Goal: Information Seeking & Learning: Learn about a topic

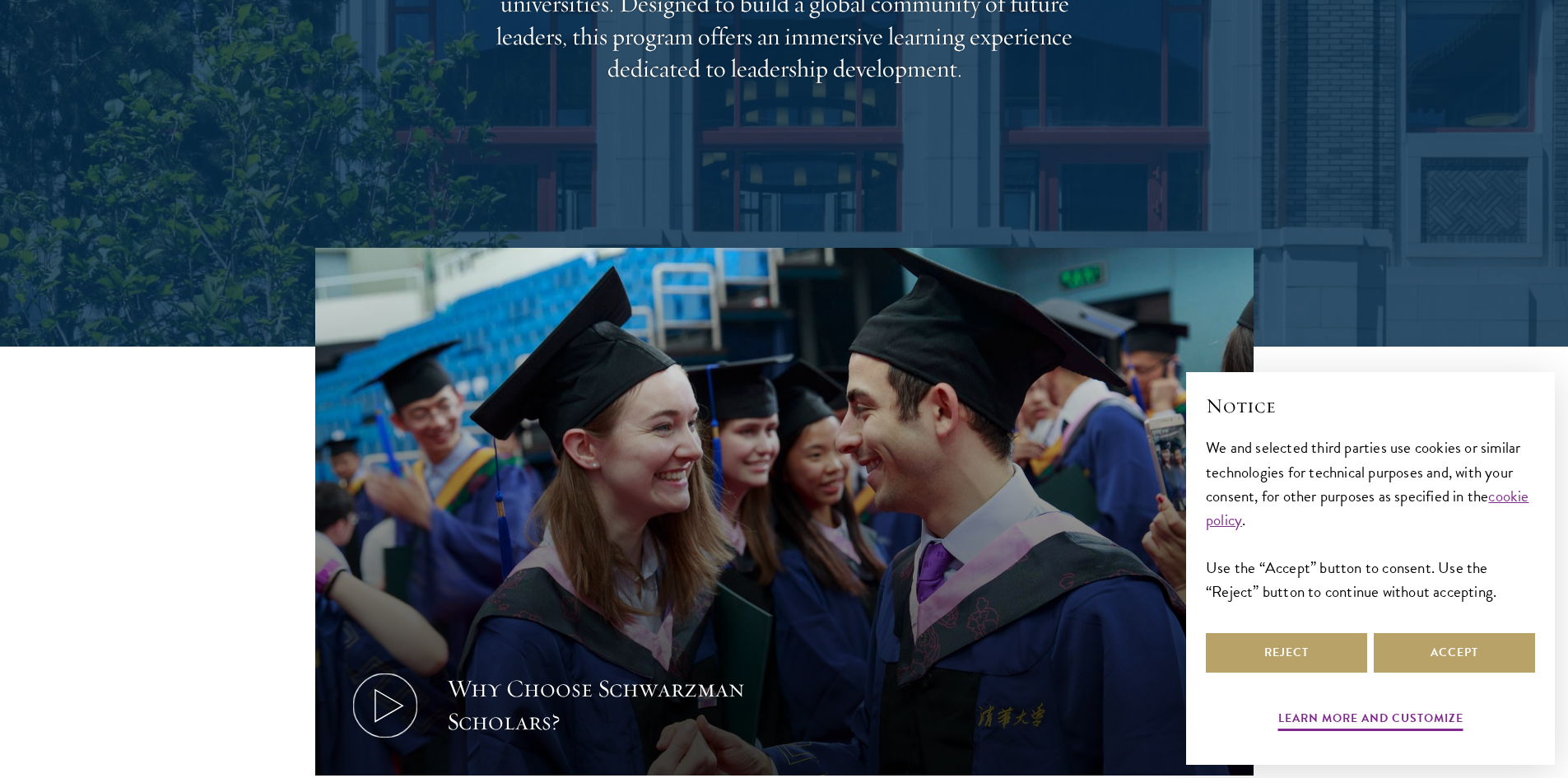
scroll to position [494, 0]
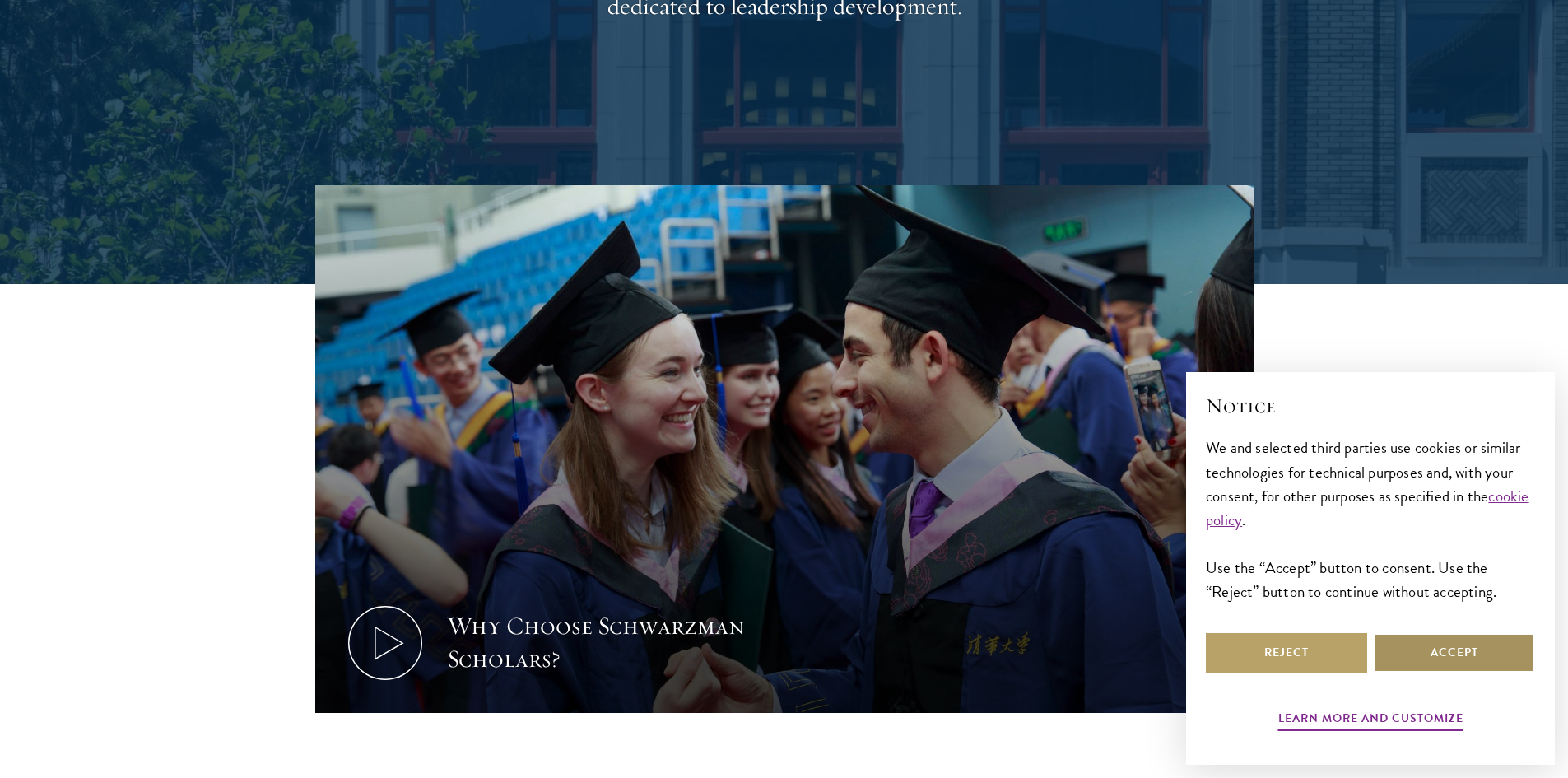
click at [1497, 641] on button "Accept" at bounding box center [1453, 653] width 161 height 40
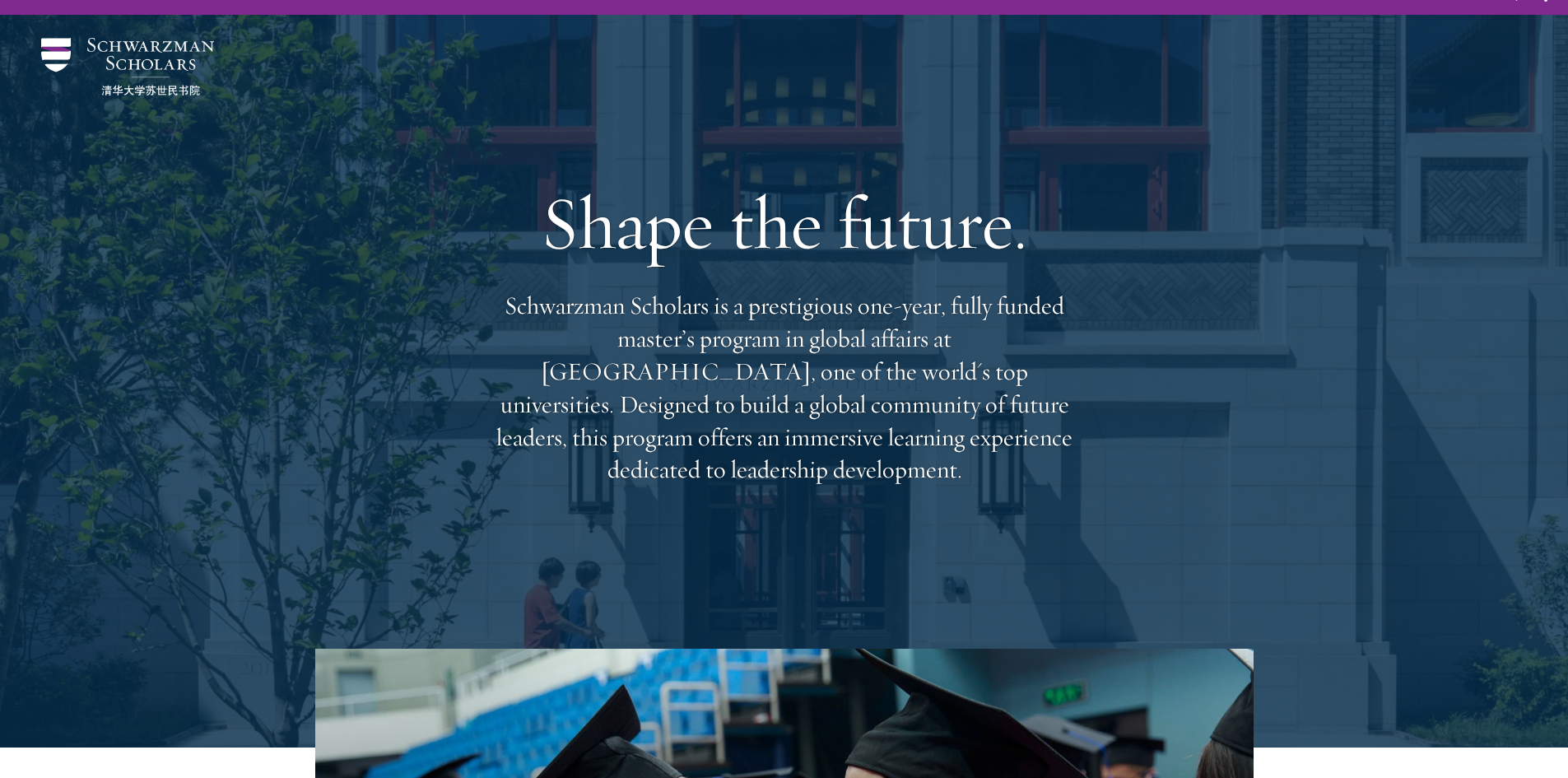
scroll to position [0, 0]
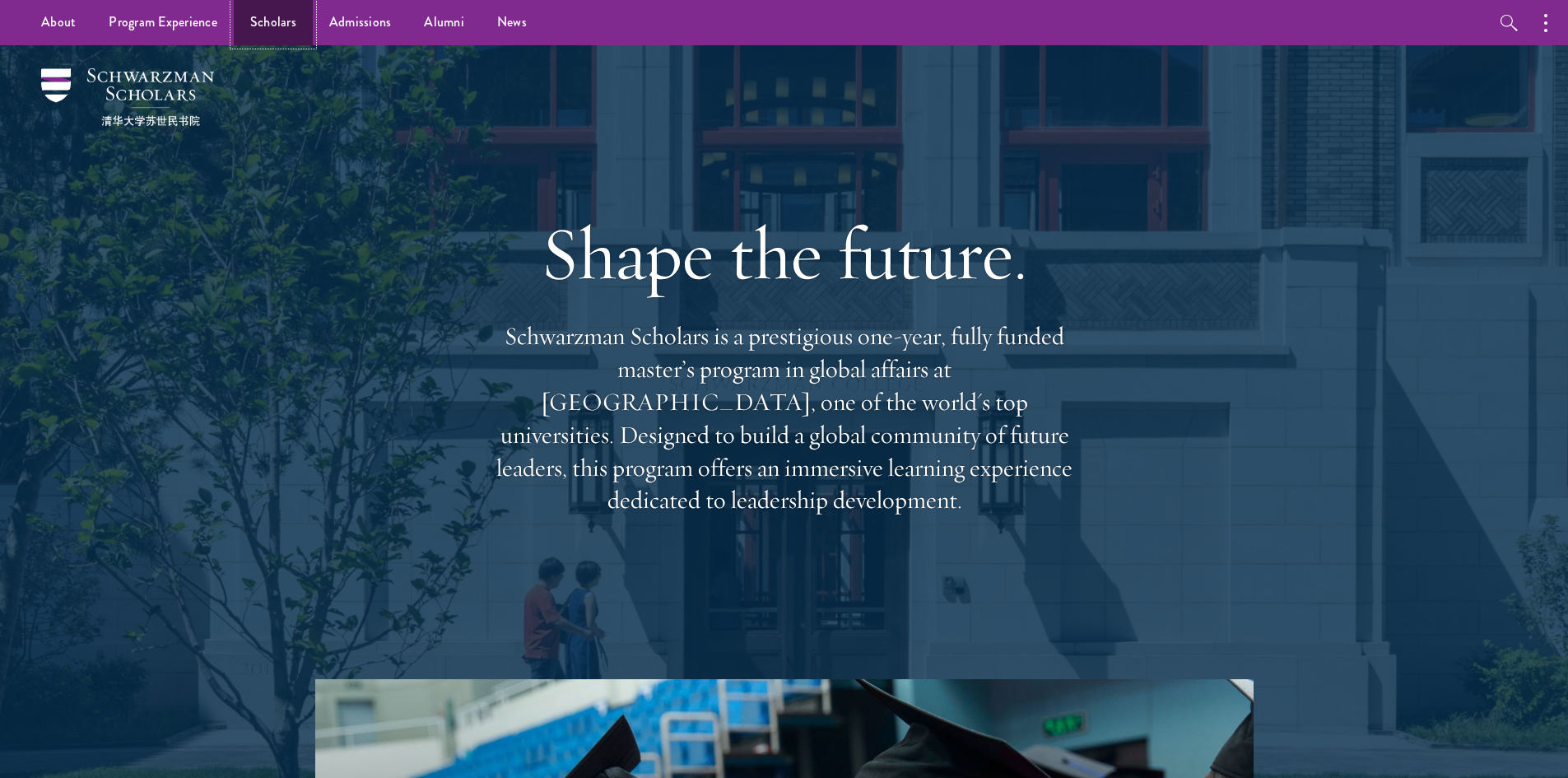
click at [277, 27] on link "Scholars" at bounding box center [274, 22] width 79 height 45
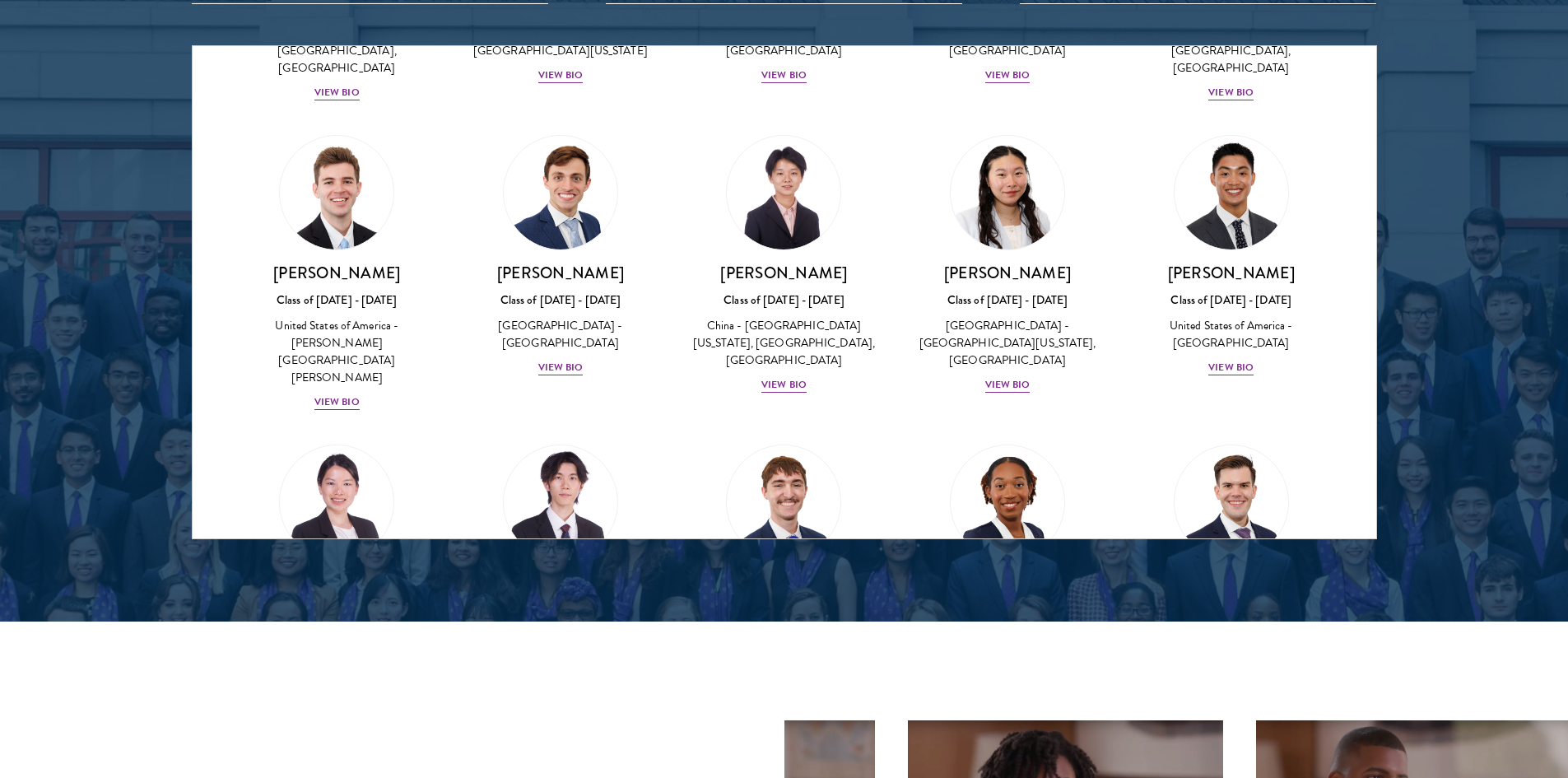
scroll to position [7334, 0]
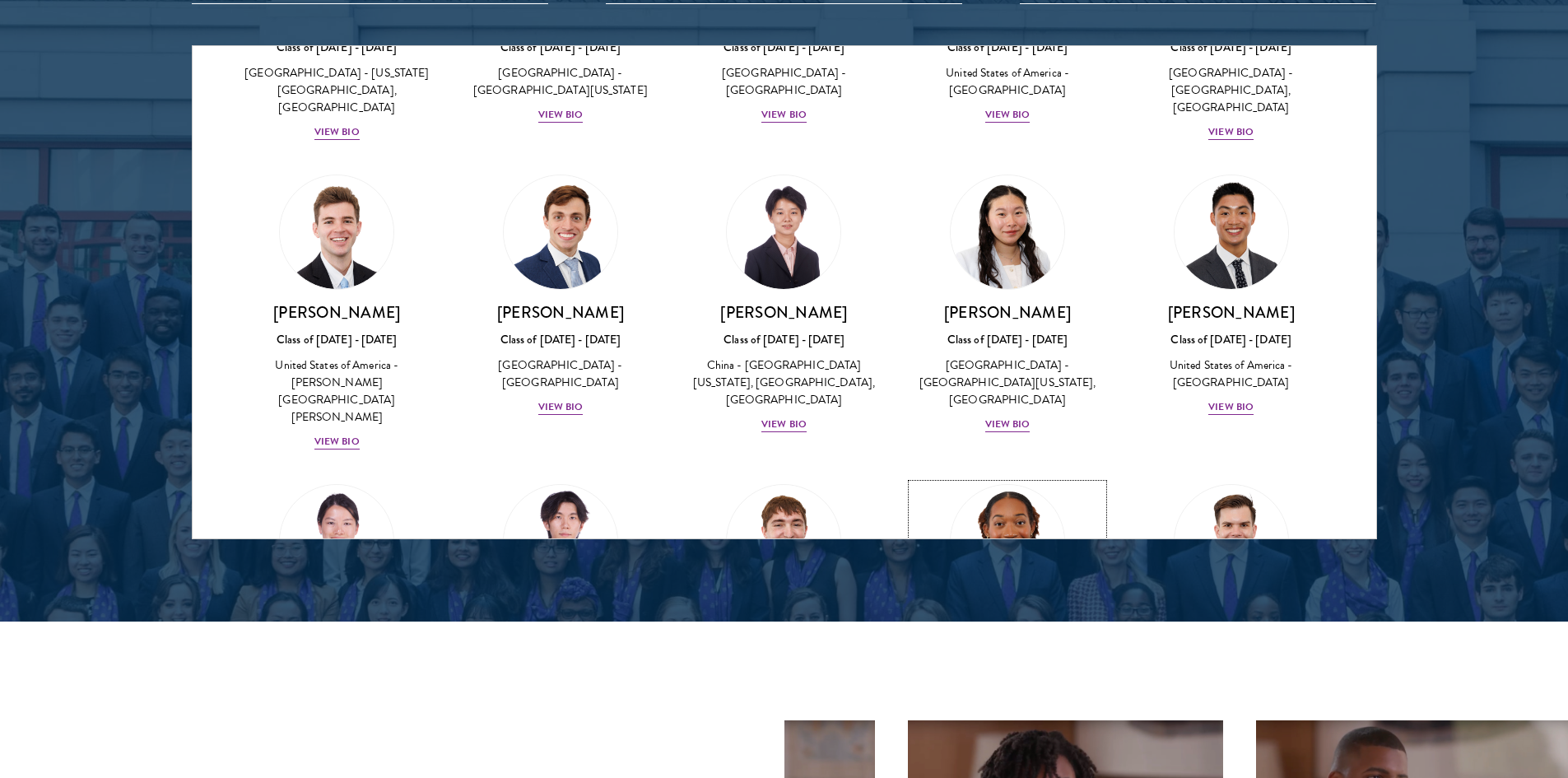
click at [996, 709] on div "View Bio" at bounding box center [1007, 716] width 45 height 15
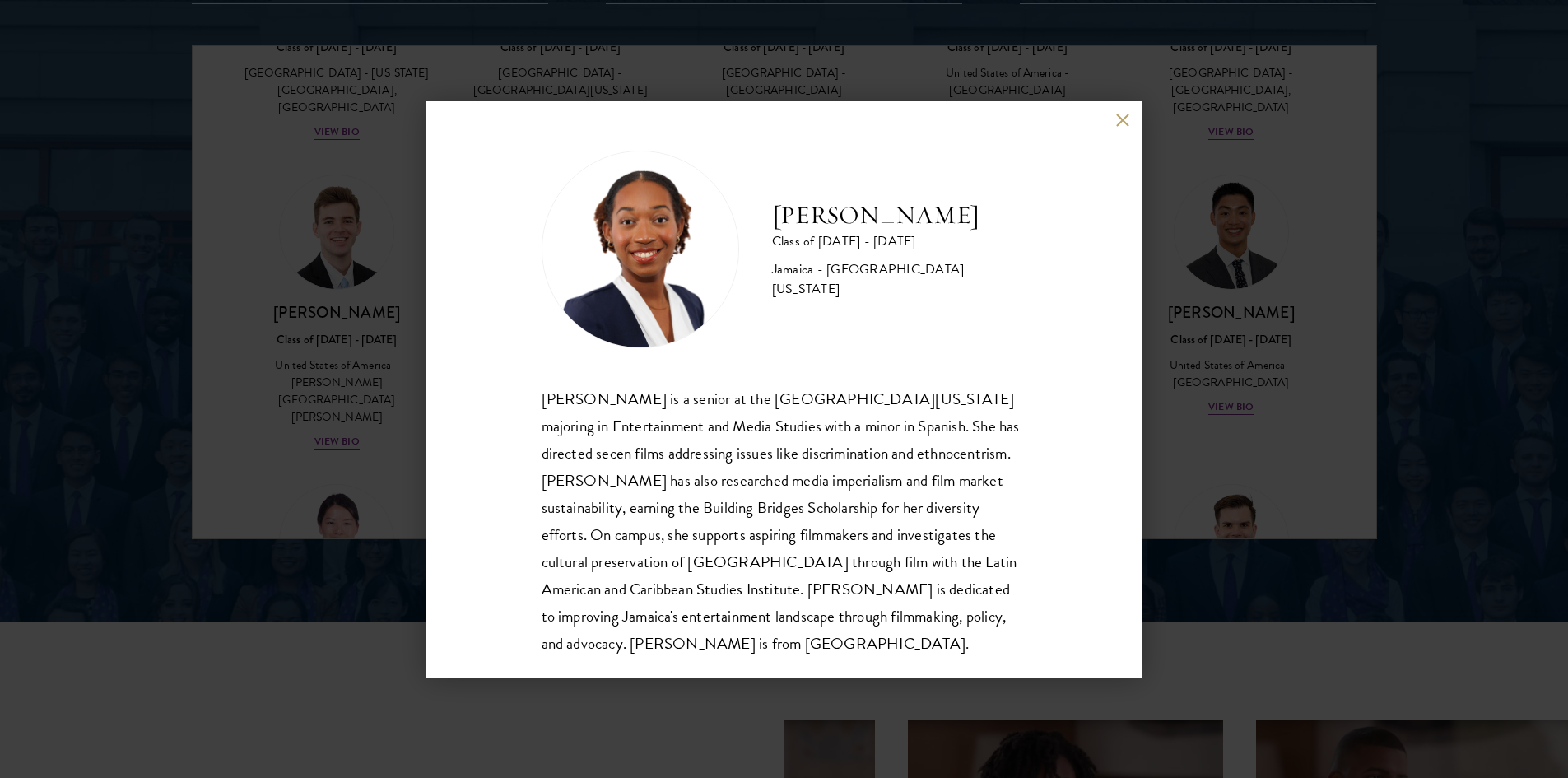
scroll to position [29, 0]
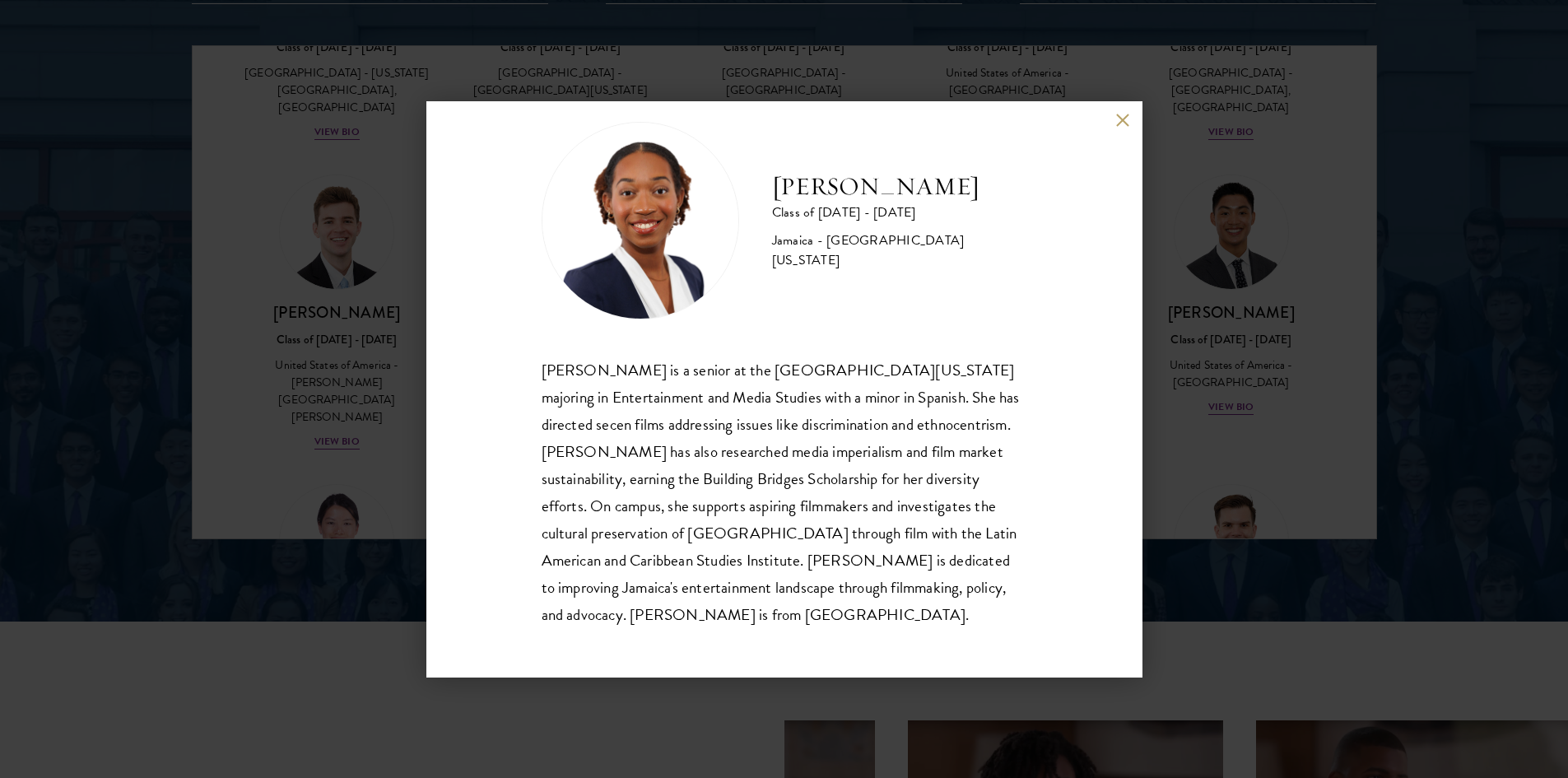
click at [1122, 126] on button at bounding box center [1123, 121] width 14 height 14
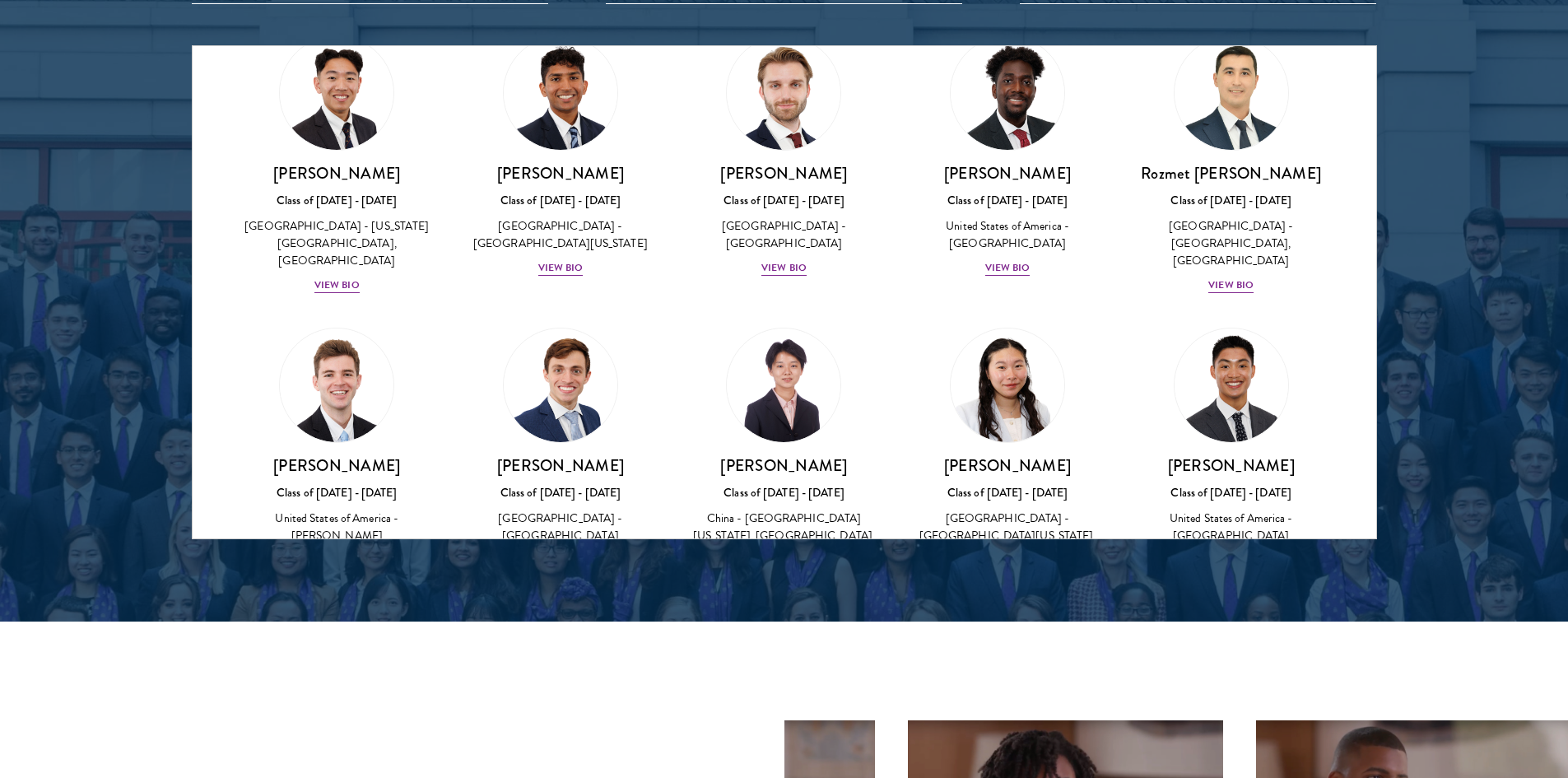
scroll to position [7334, 0]
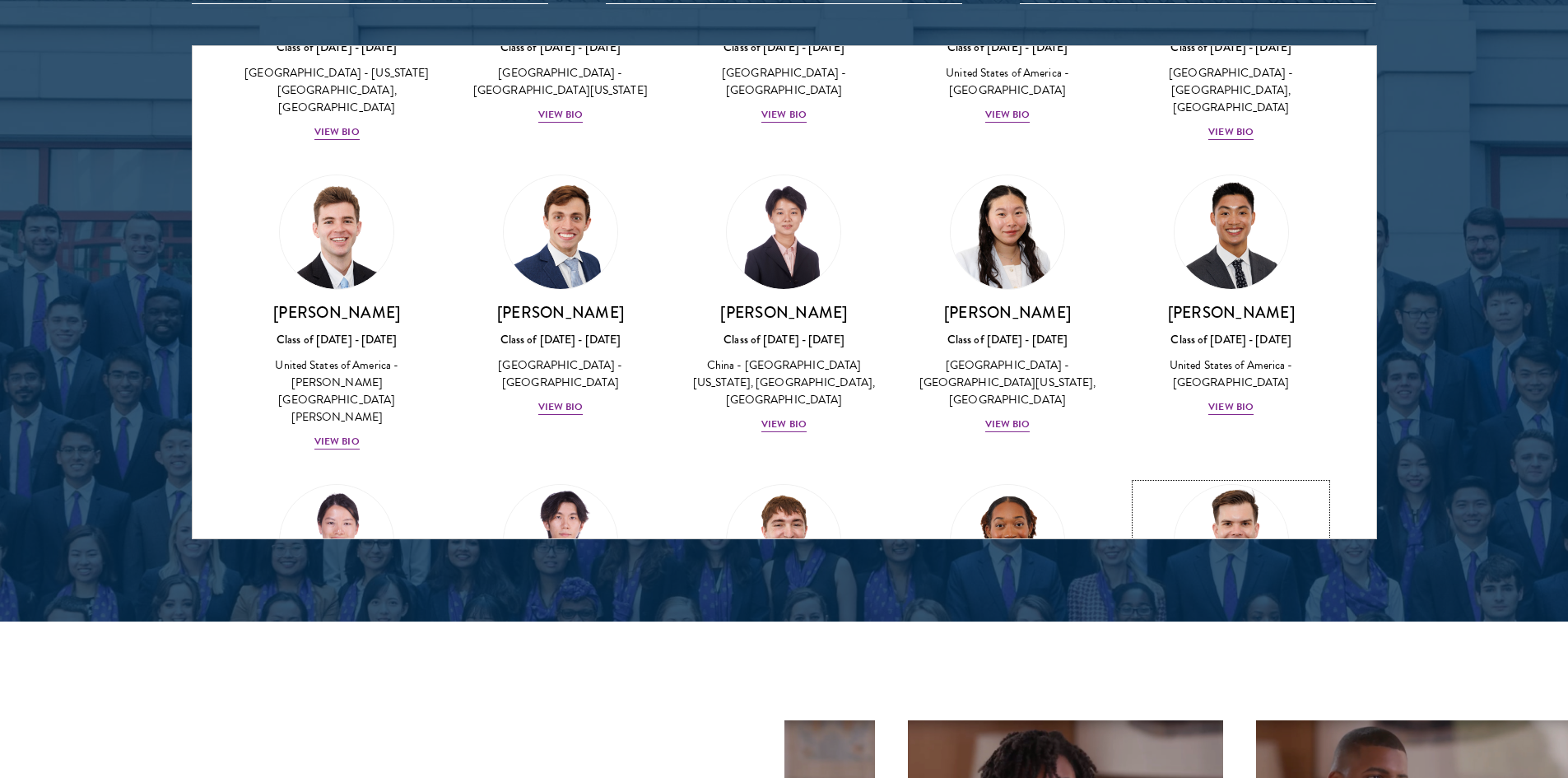
click at [1209, 709] on div "View Bio" at bounding box center [1231, 716] width 45 height 15
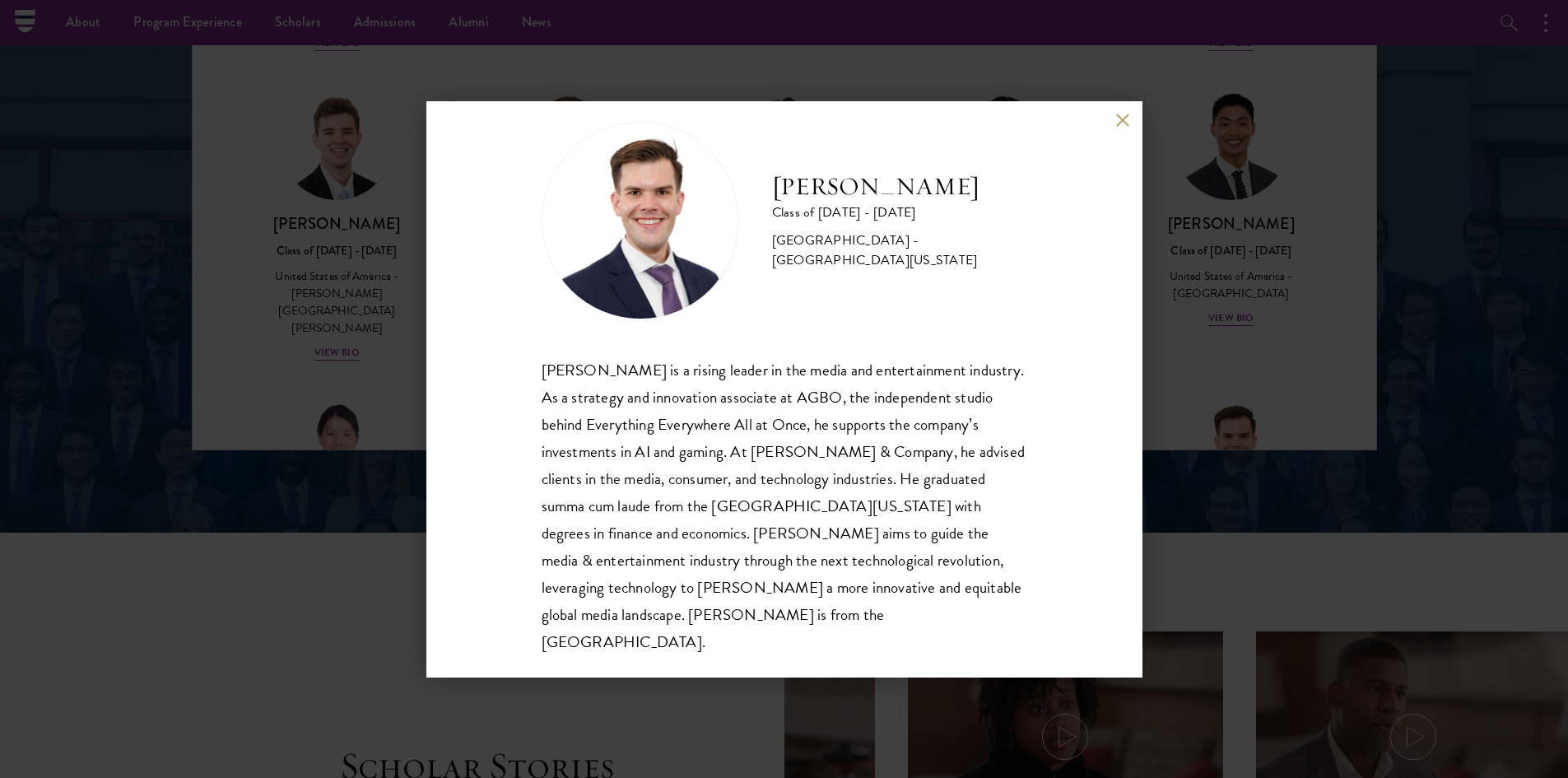
scroll to position [2140, 0]
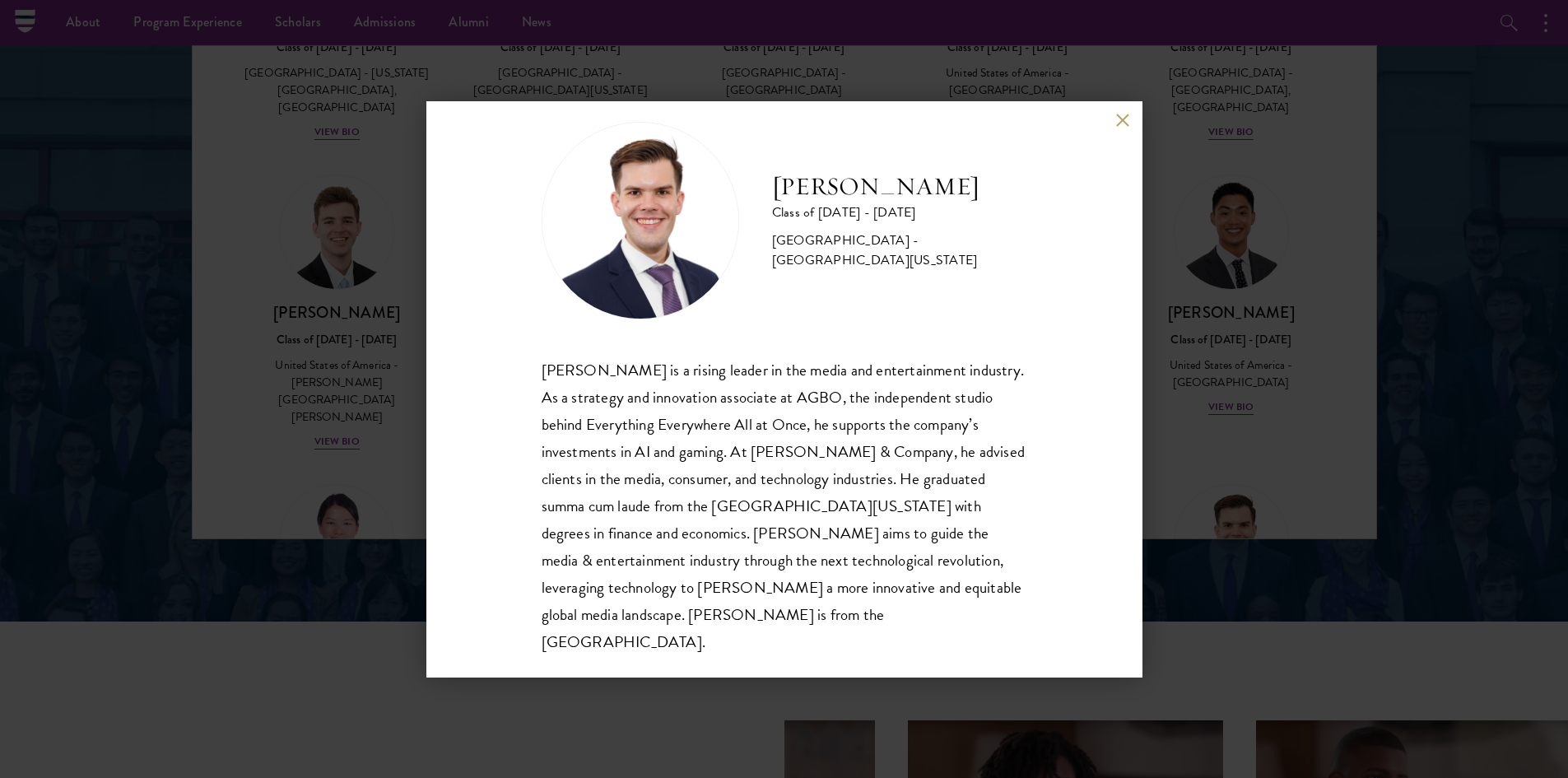
click at [1119, 151] on div "Garrett Williams Class of 2025 - 2026 United States of America - University of …" at bounding box center [784, 389] width 716 height 577
click at [1112, 142] on div "Garrett Williams Class of 2025 - 2026 United States of America - University of …" at bounding box center [784, 389] width 716 height 577
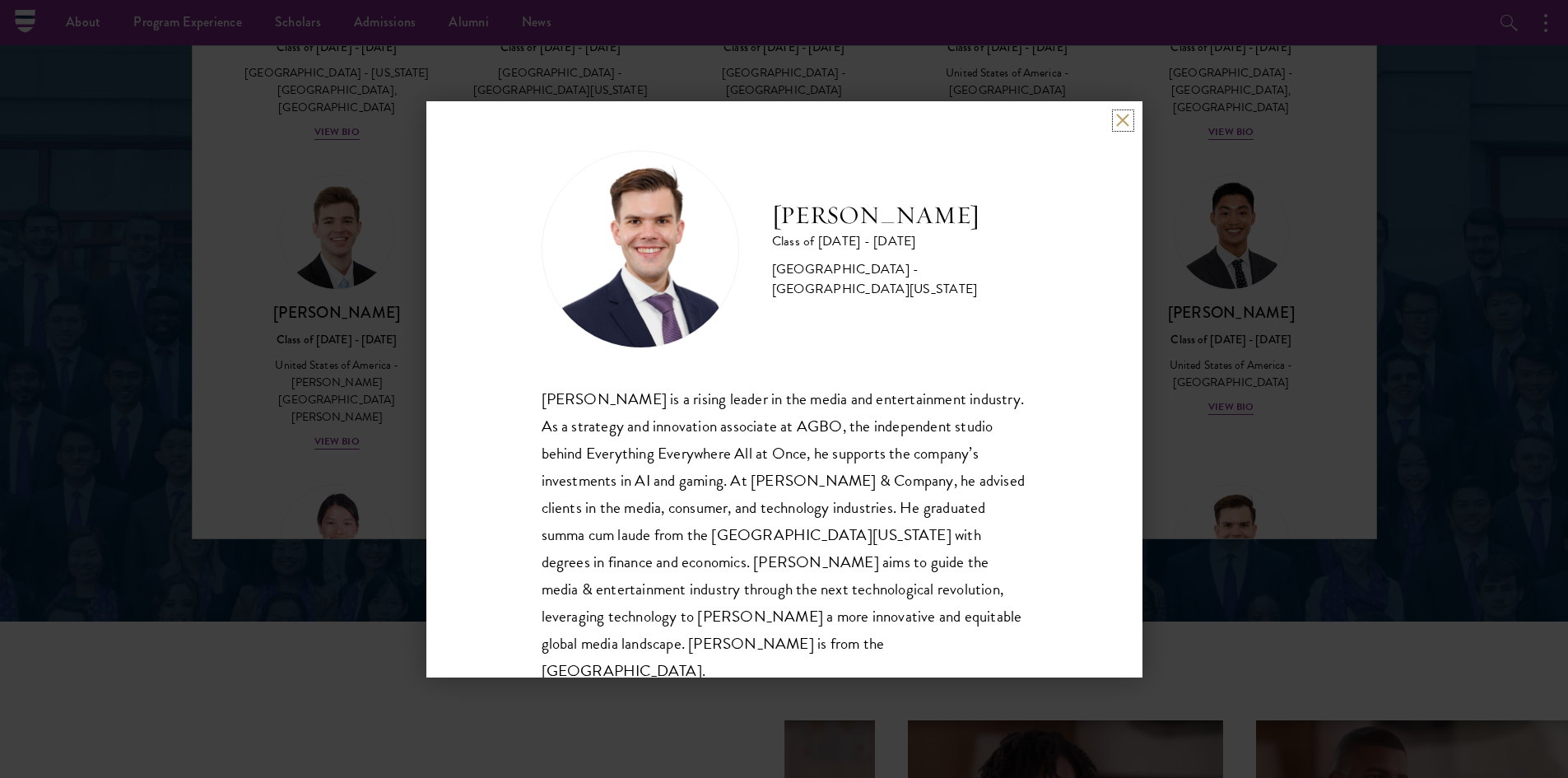
click at [1121, 119] on button at bounding box center [1123, 121] width 14 height 14
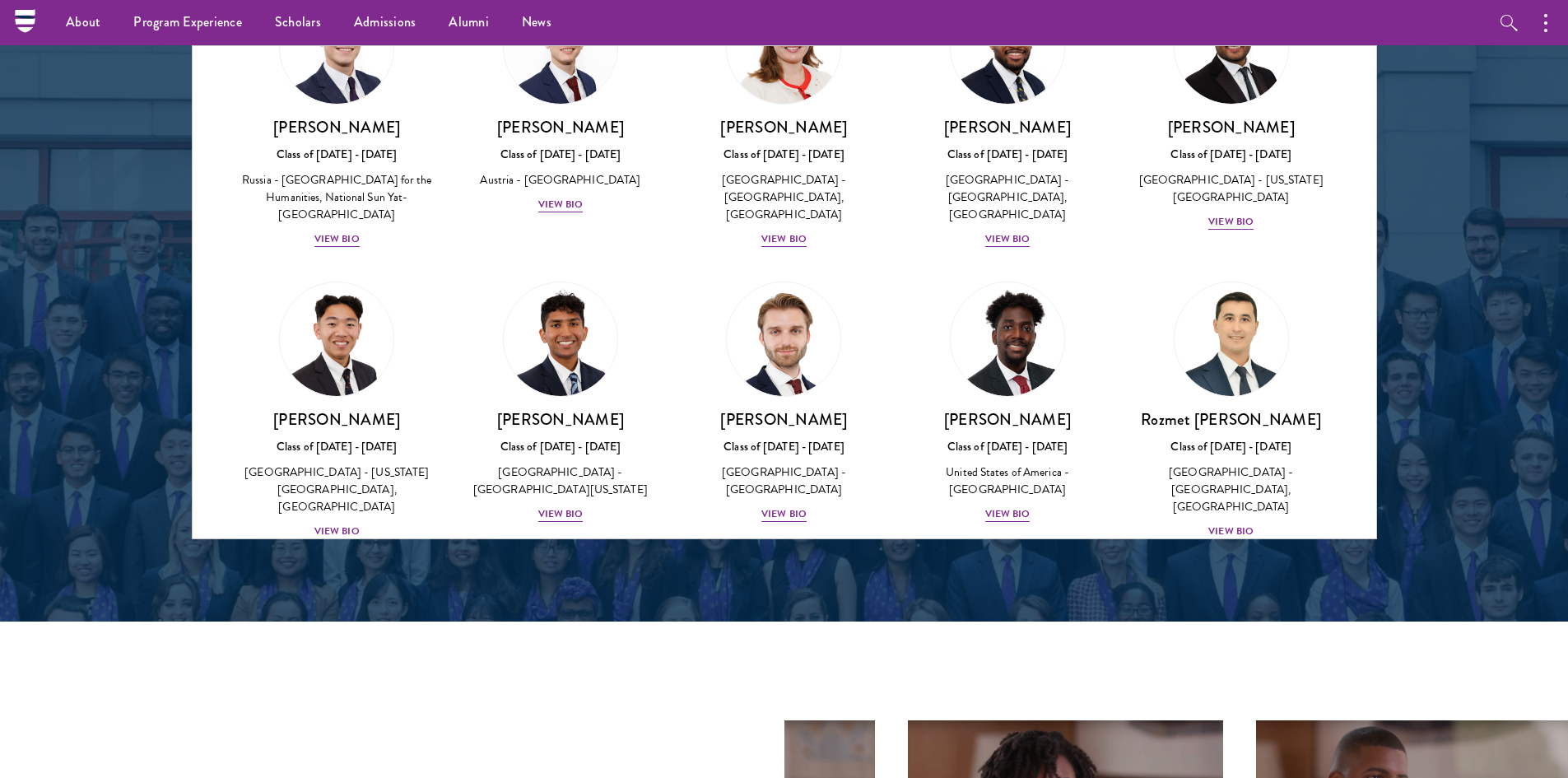
scroll to position [6840, 0]
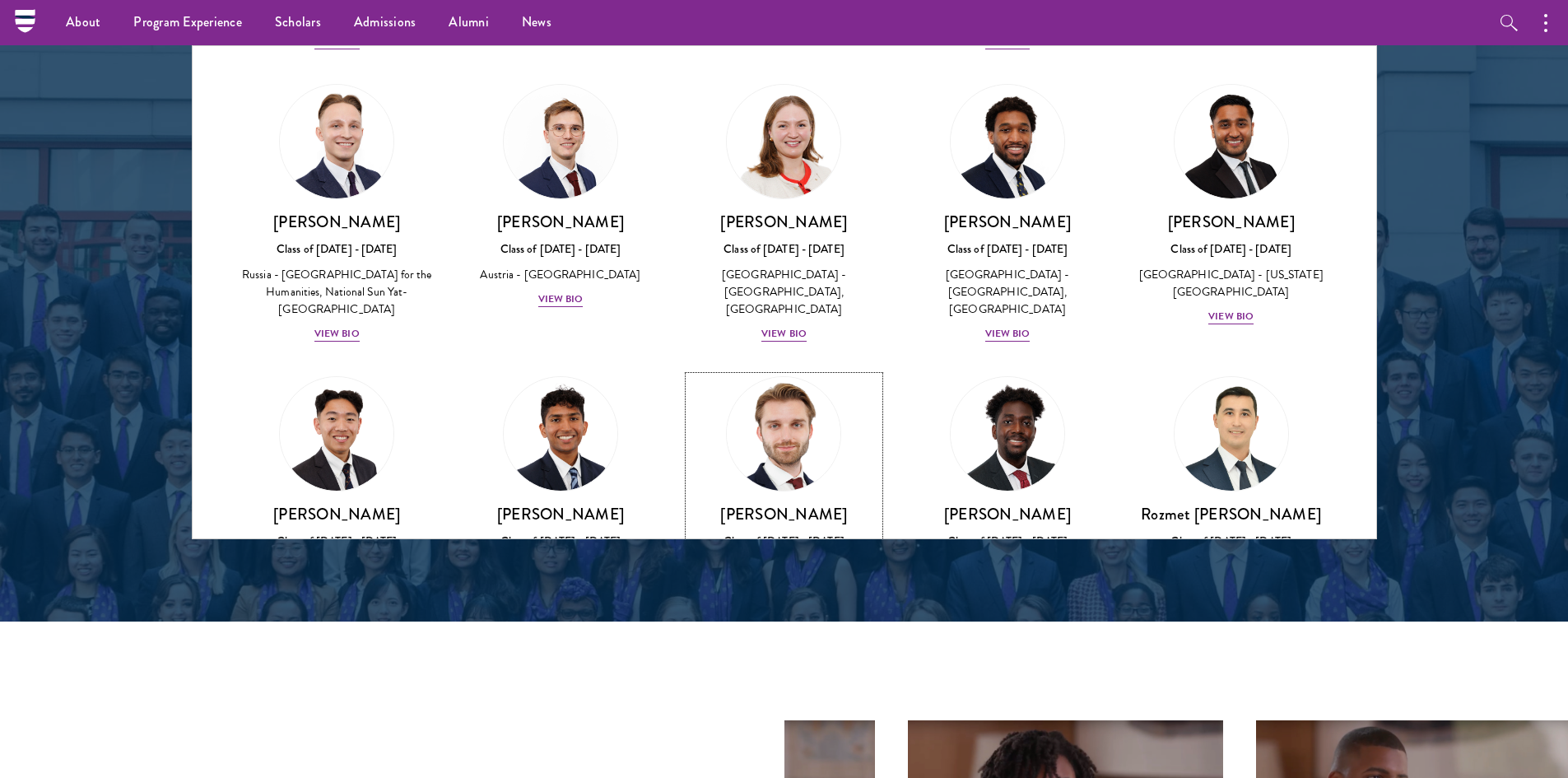
click at [769, 601] on div "View Bio" at bounding box center [784, 608] width 45 height 15
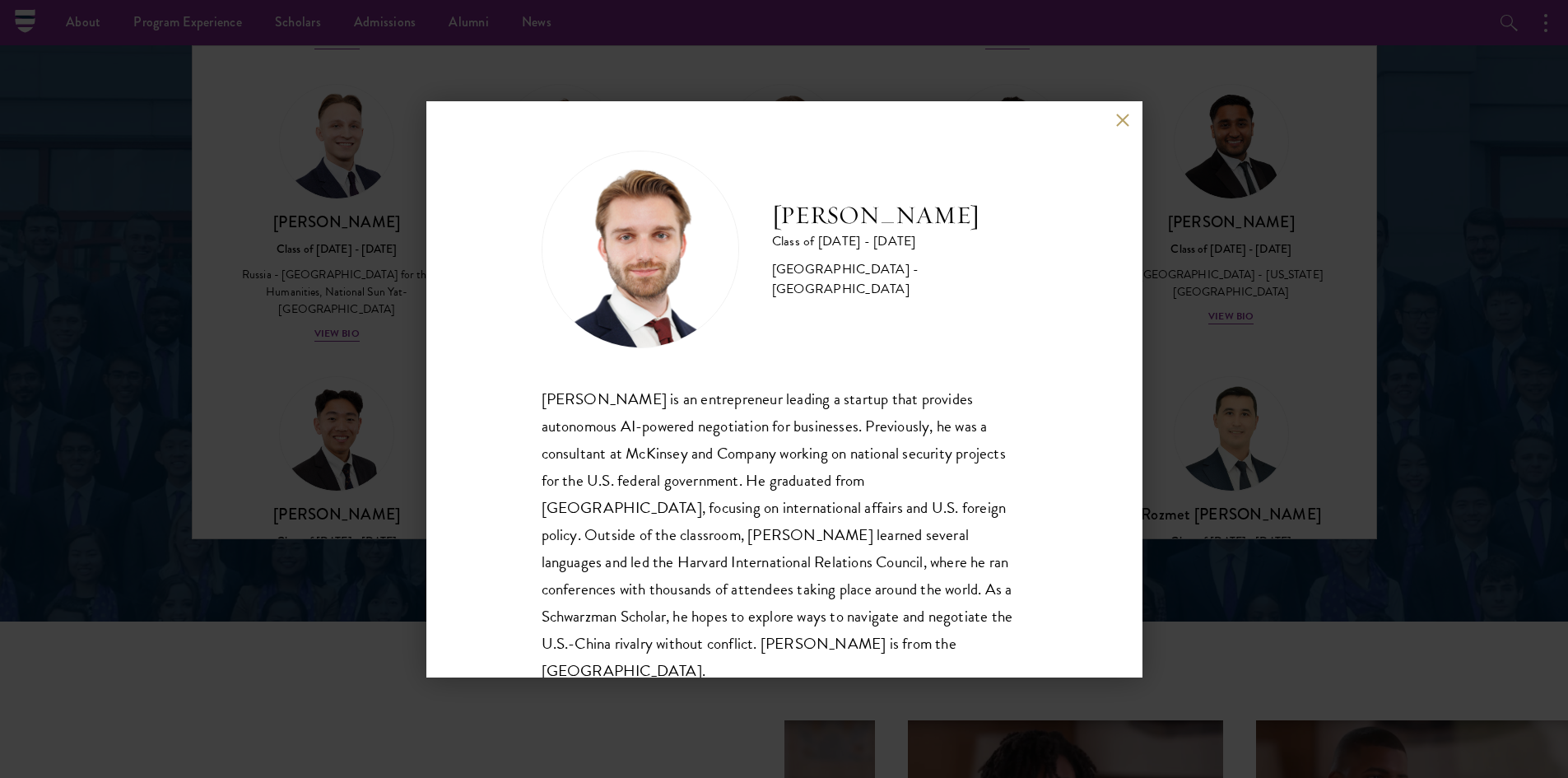
click at [1121, 119] on button at bounding box center [1123, 121] width 14 height 14
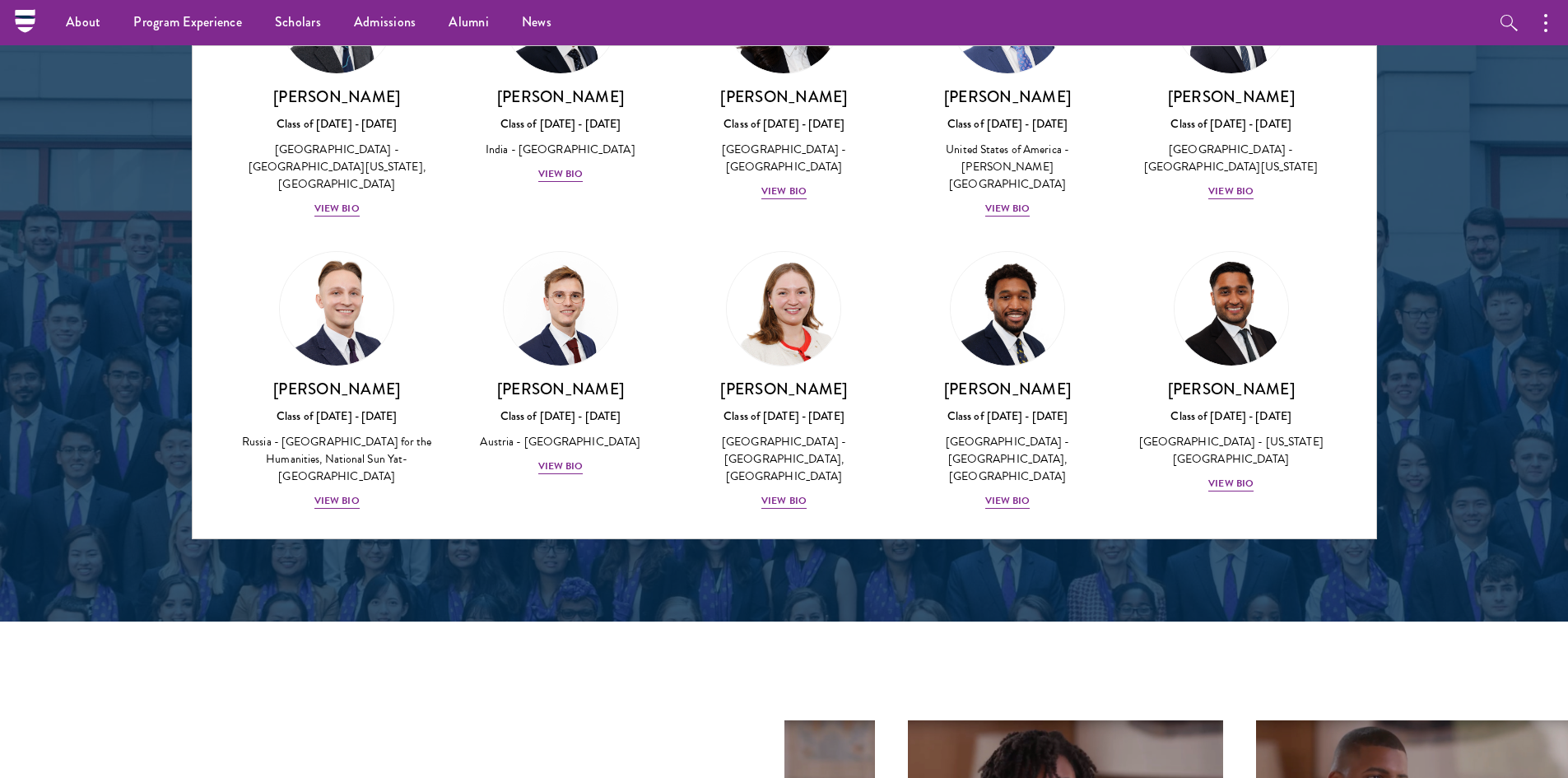
scroll to position [6840, 0]
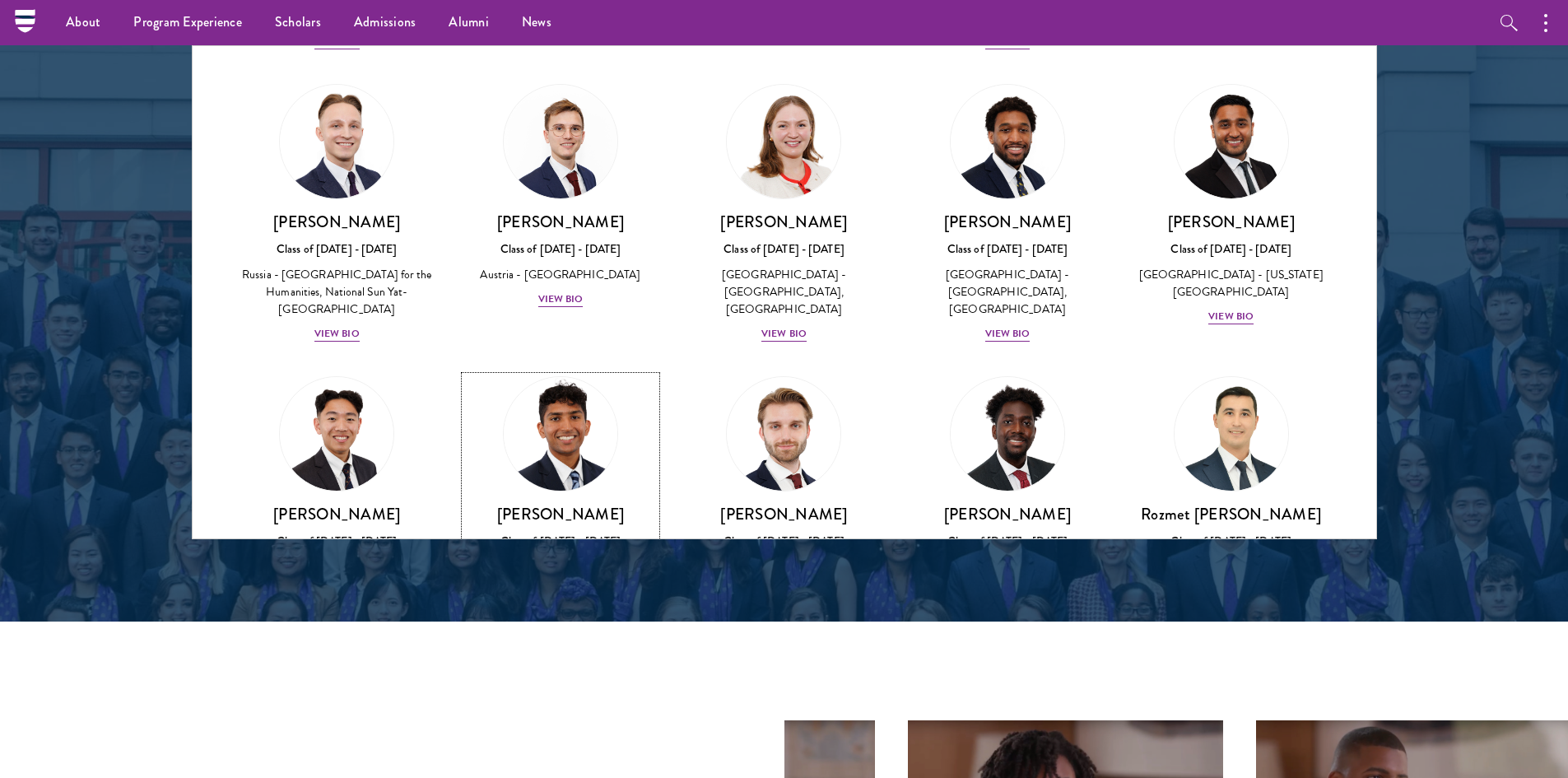
click at [576, 601] on div "View Bio" at bounding box center [561, 608] width 45 height 15
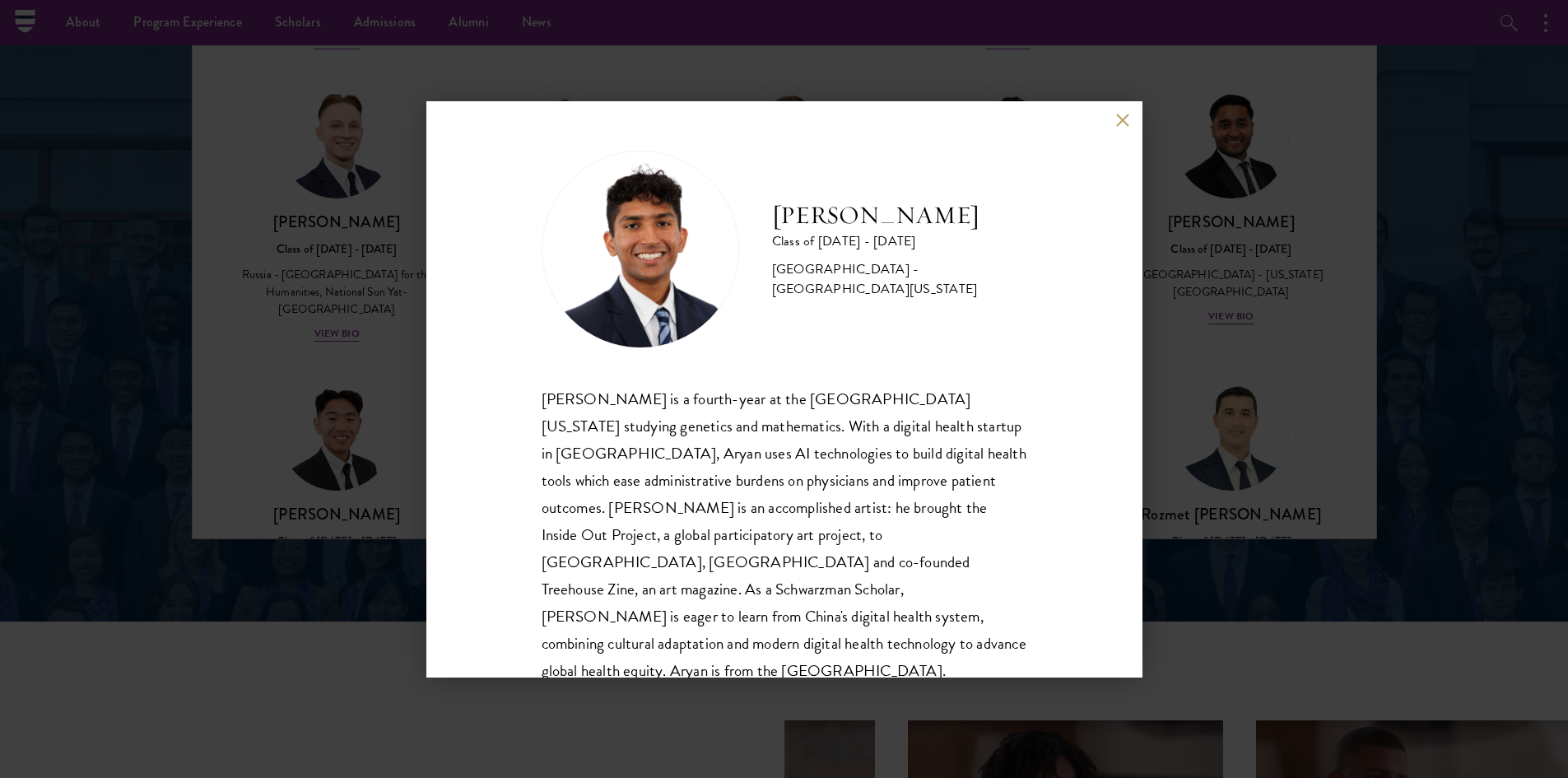
scroll to position [2, 0]
click at [1111, 162] on div "Aryan Thakur Class of 2025 - 2026 United States of America - University of Geor…" at bounding box center [784, 389] width 716 height 577
click at [1118, 115] on button at bounding box center [1123, 121] width 14 height 14
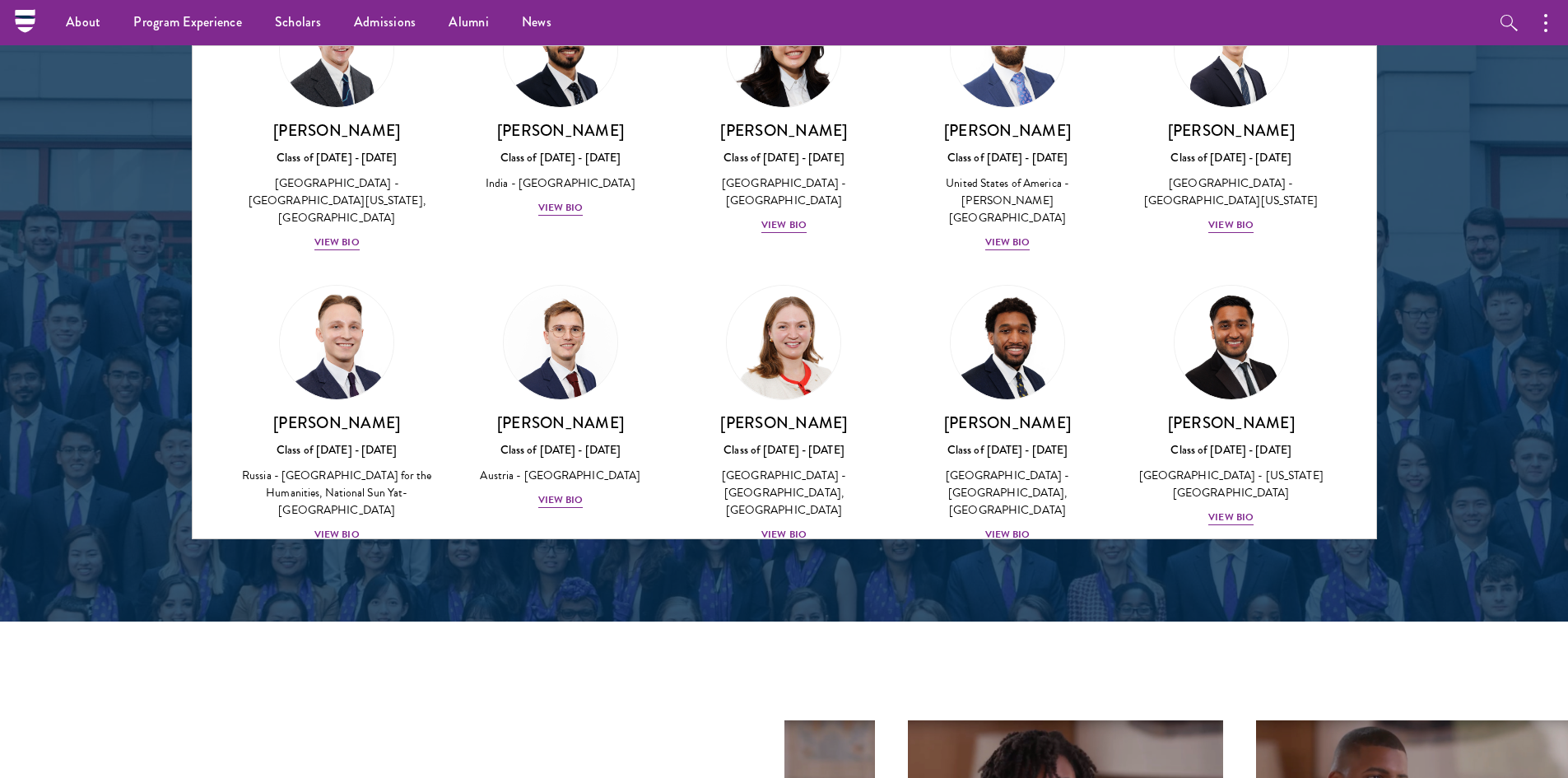
scroll to position [6510, 0]
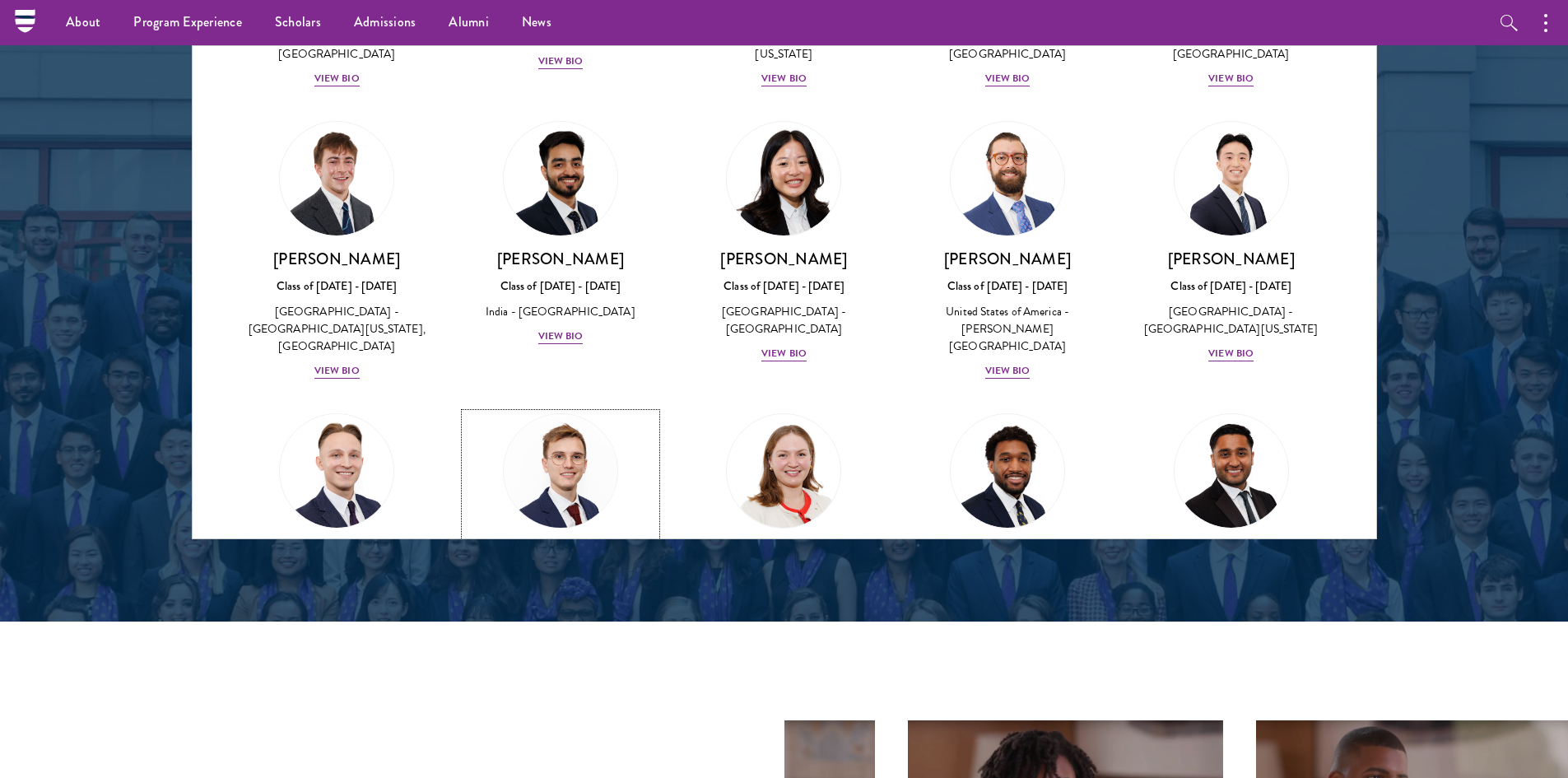
click at [579, 541] on div "Philipp Alexander Steininger Class of 2025 - 2026 Austria - Central European Un…" at bounding box center [561, 589] width 191 height 97
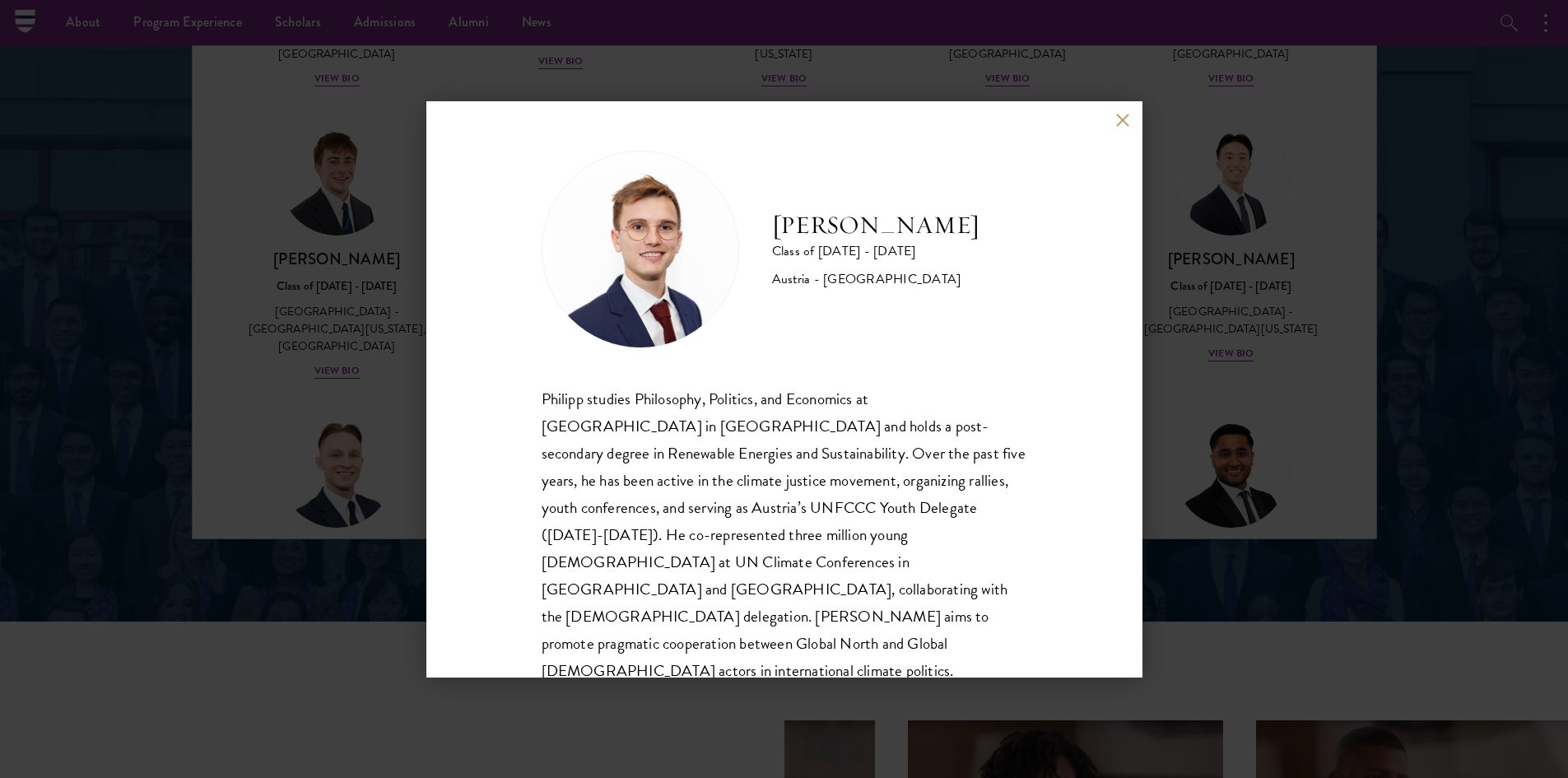
click at [1123, 131] on div "Philipp Alexander Steininger Class of 2025 - 2026 Austria - Central European Un…" at bounding box center [784, 389] width 716 height 577
click at [1120, 121] on button at bounding box center [1123, 121] width 14 height 14
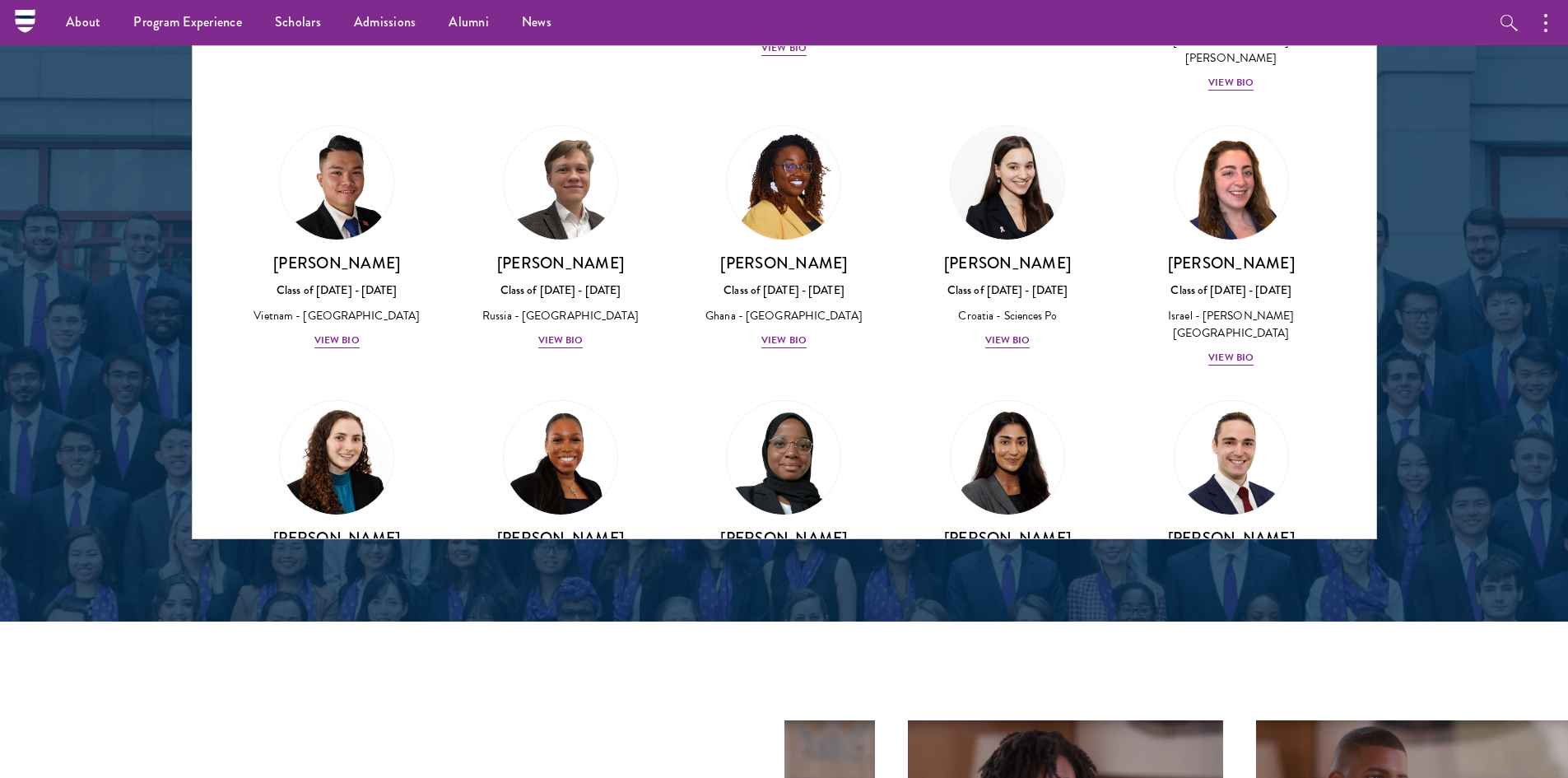
scroll to position [5852, 0]
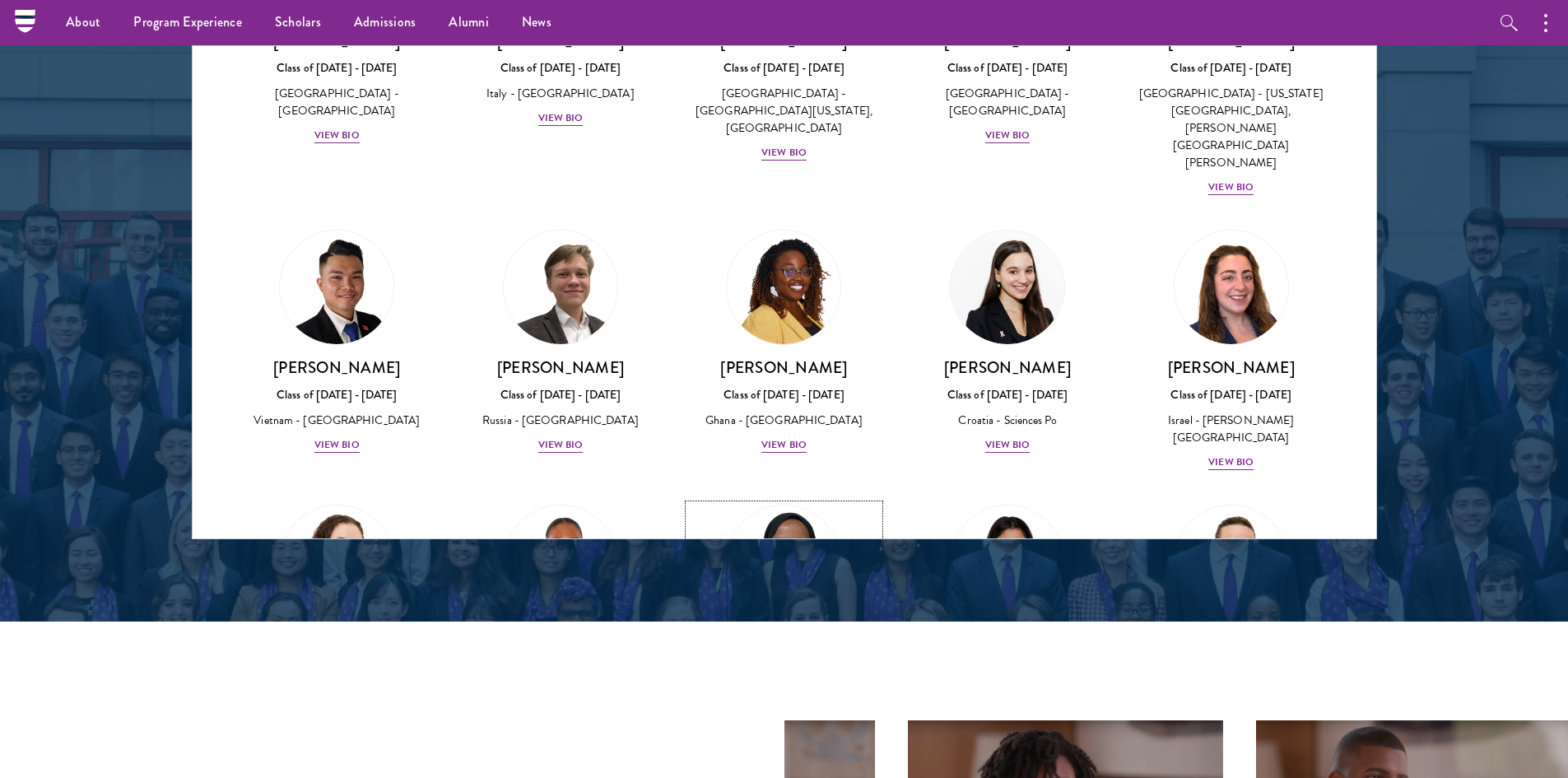
click at [789, 730] on div "View Bio" at bounding box center [784, 738] width 45 height 15
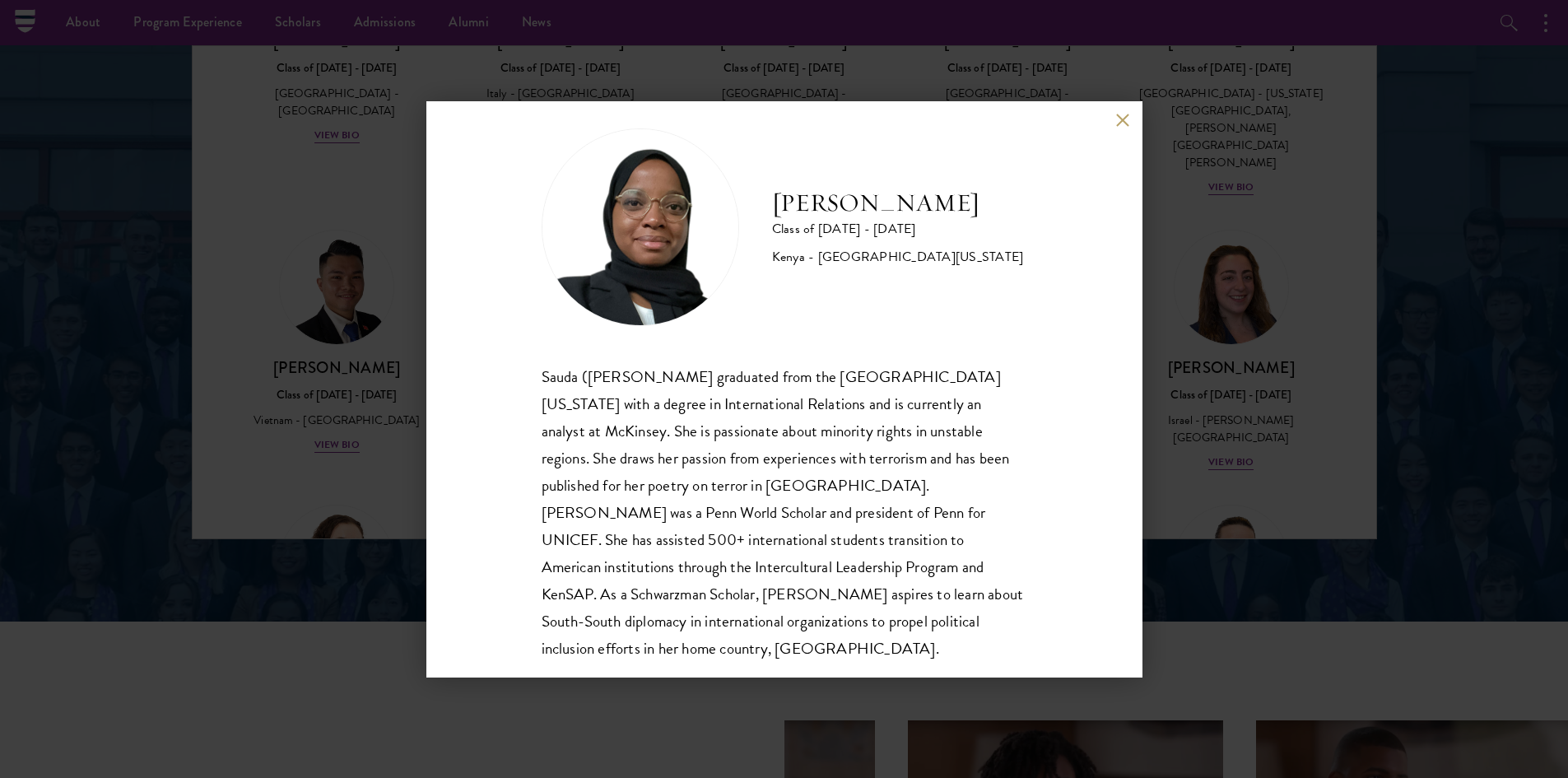
scroll to position [29, 0]
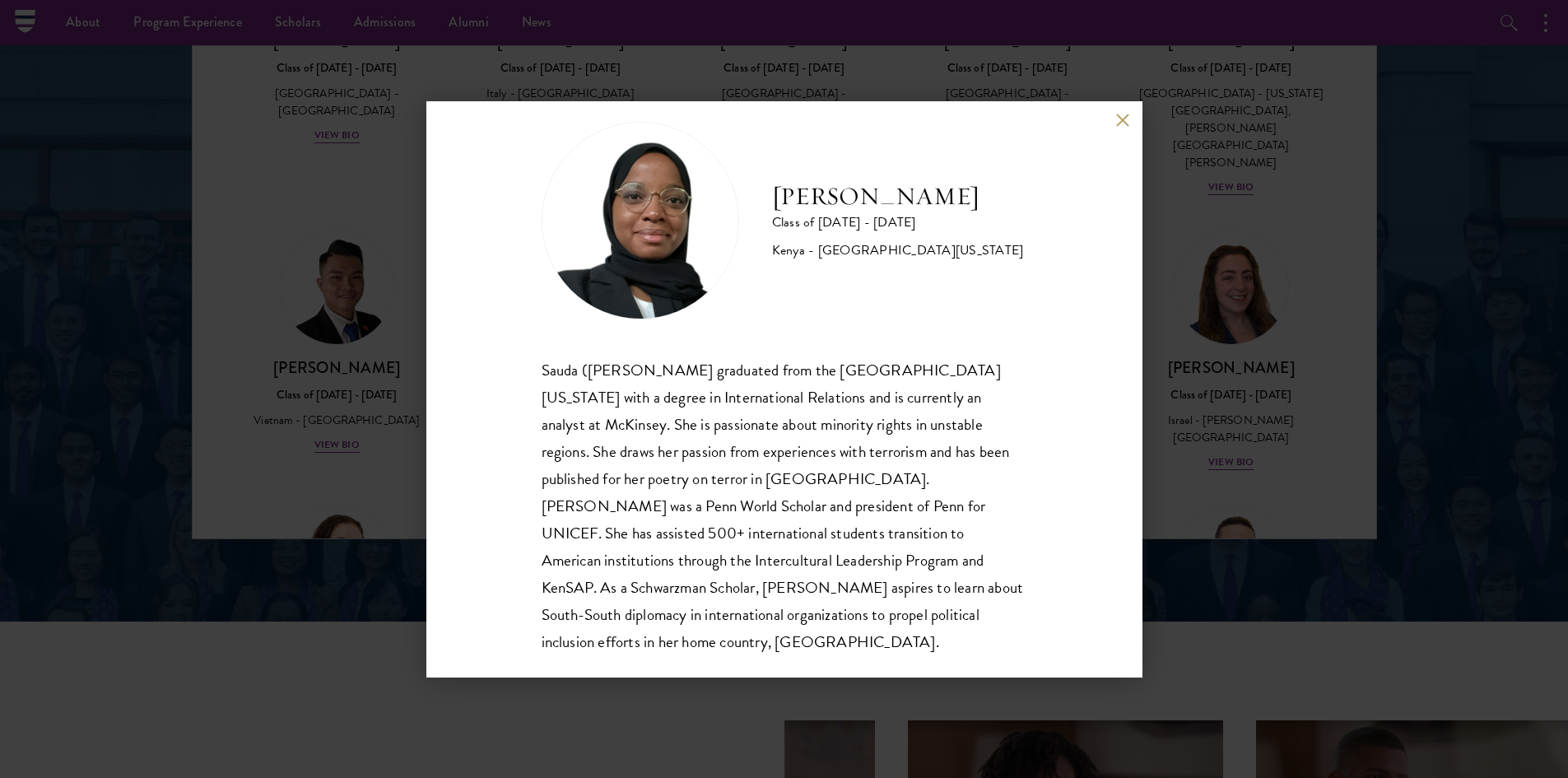
click at [1125, 127] on div "Habib Salim Class of 2025 - 2026 Kenya - University of Pennsylvania Sauda (Habi…" at bounding box center [784, 389] width 716 height 577
click at [1121, 138] on div "Habib Salim Class of 2025 - 2026 Kenya - University of Pennsylvania Sauda (Habi…" at bounding box center [784, 389] width 716 height 577
click at [1119, 124] on button at bounding box center [1123, 121] width 14 height 14
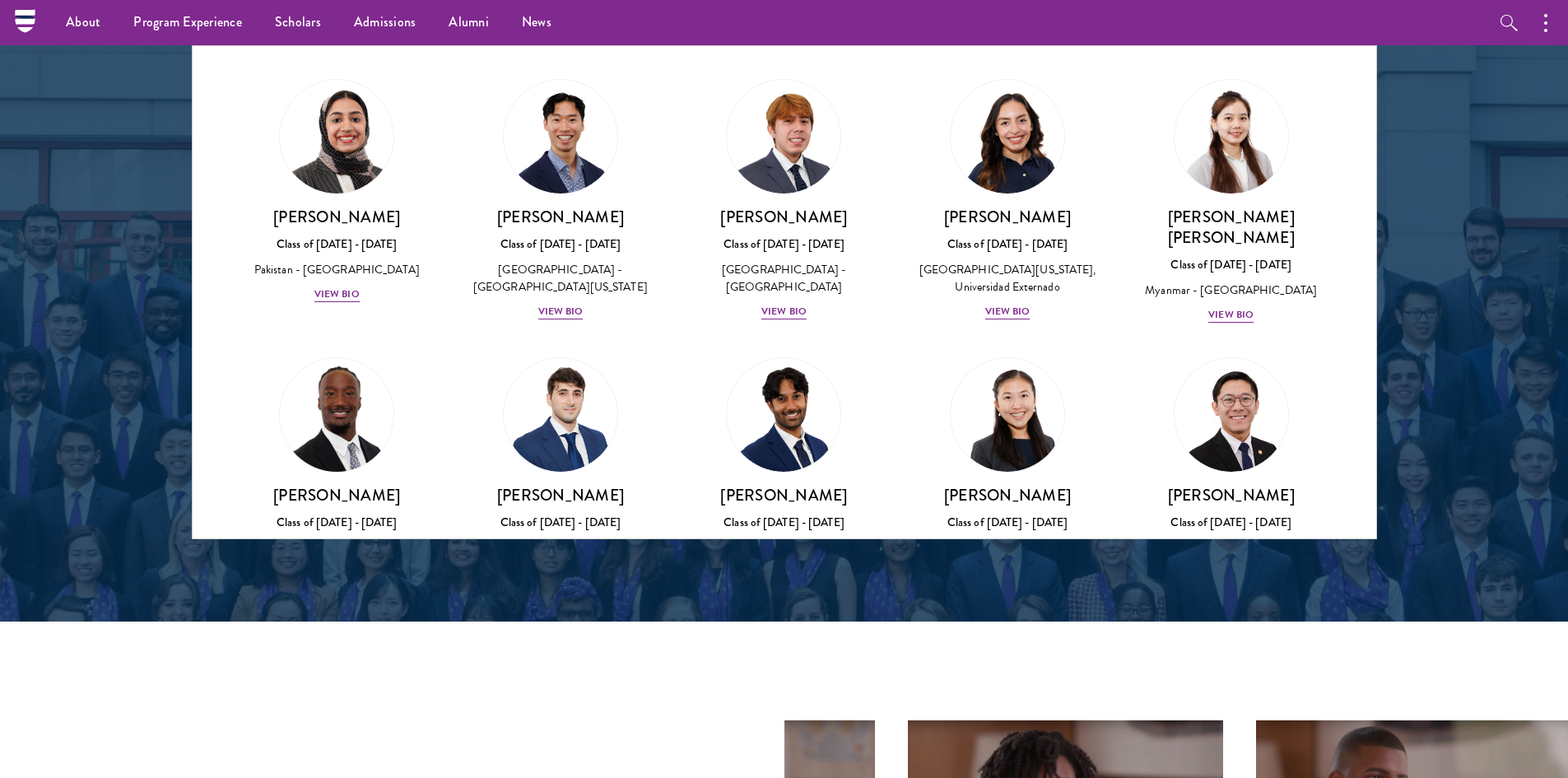
scroll to position [5358, 0]
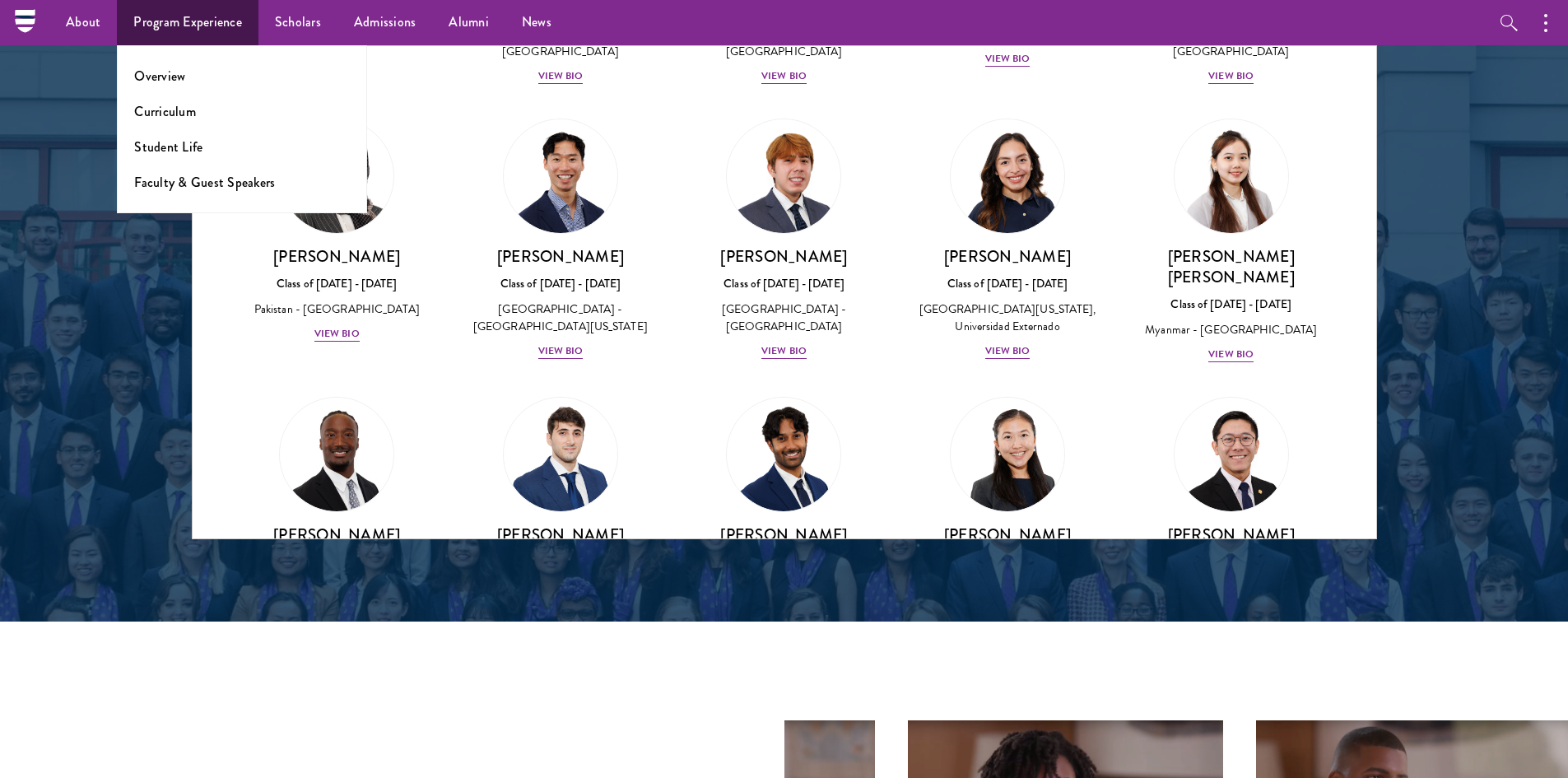
click at [196, 72] on li "Overview" at bounding box center [242, 76] width 216 height 19
click at [172, 75] on link "Overview" at bounding box center [159, 76] width 51 height 19
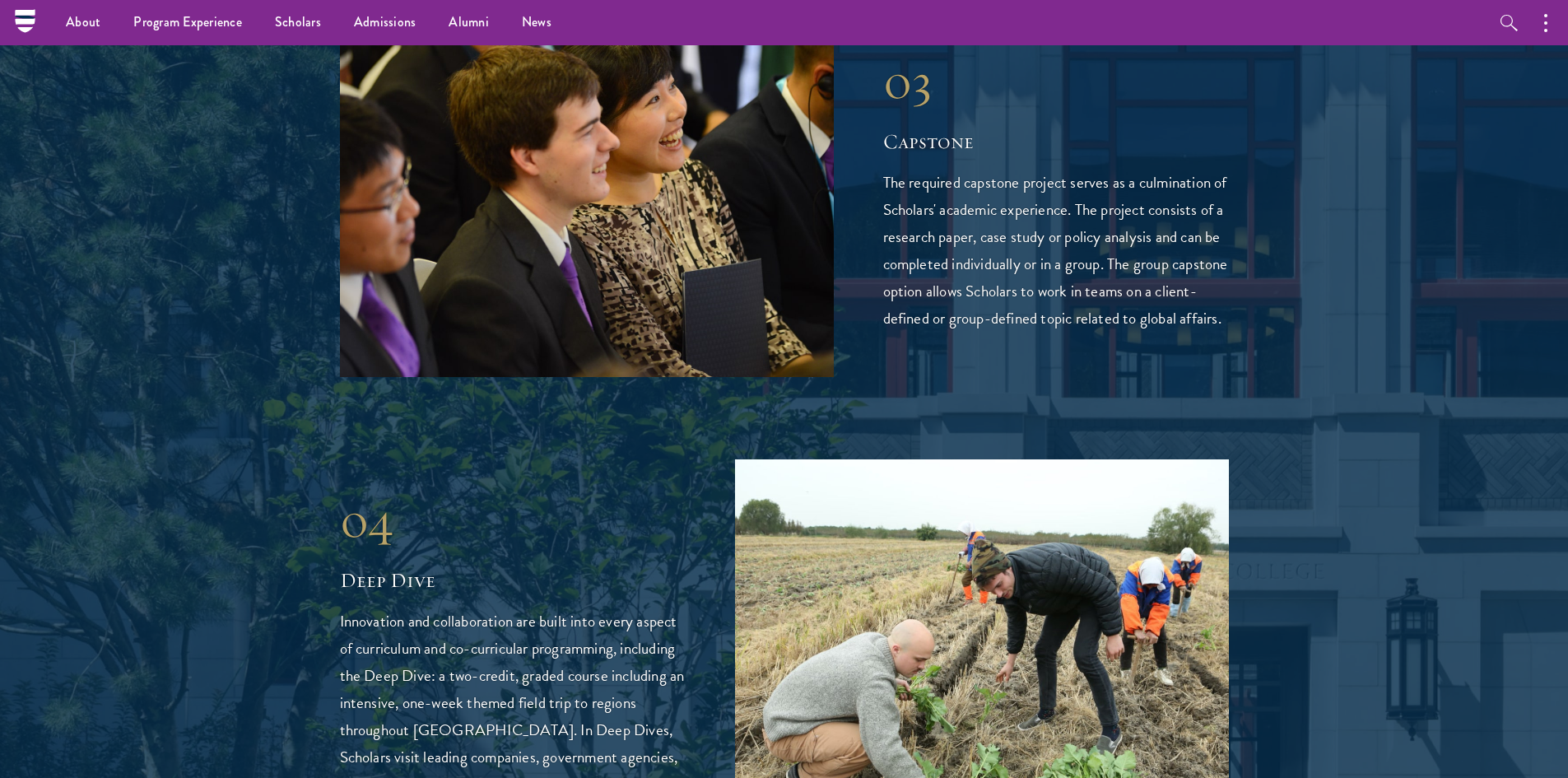
scroll to position [3458, 0]
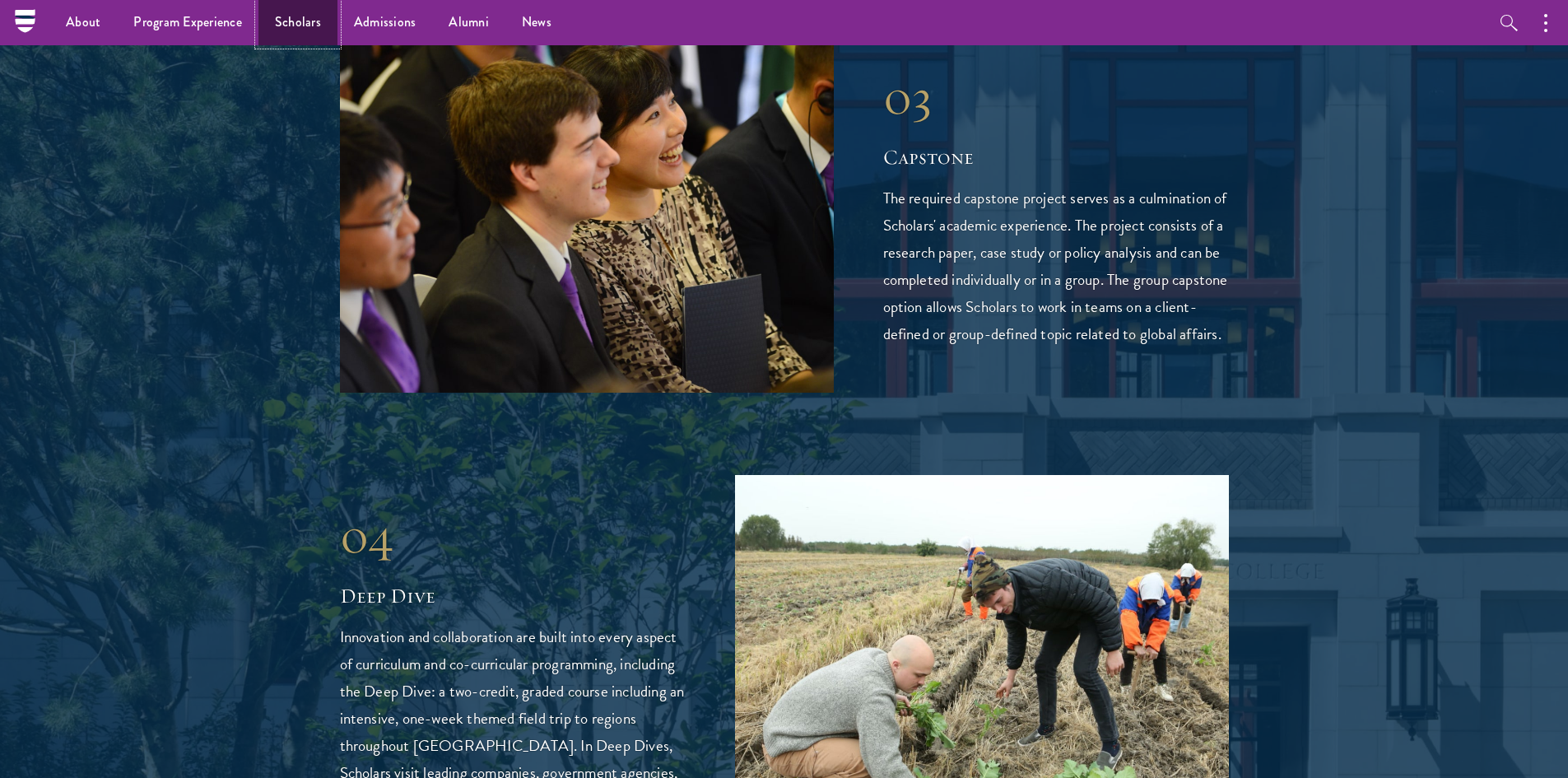
click at [309, 36] on link "Scholars" at bounding box center [298, 22] width 79 height 45
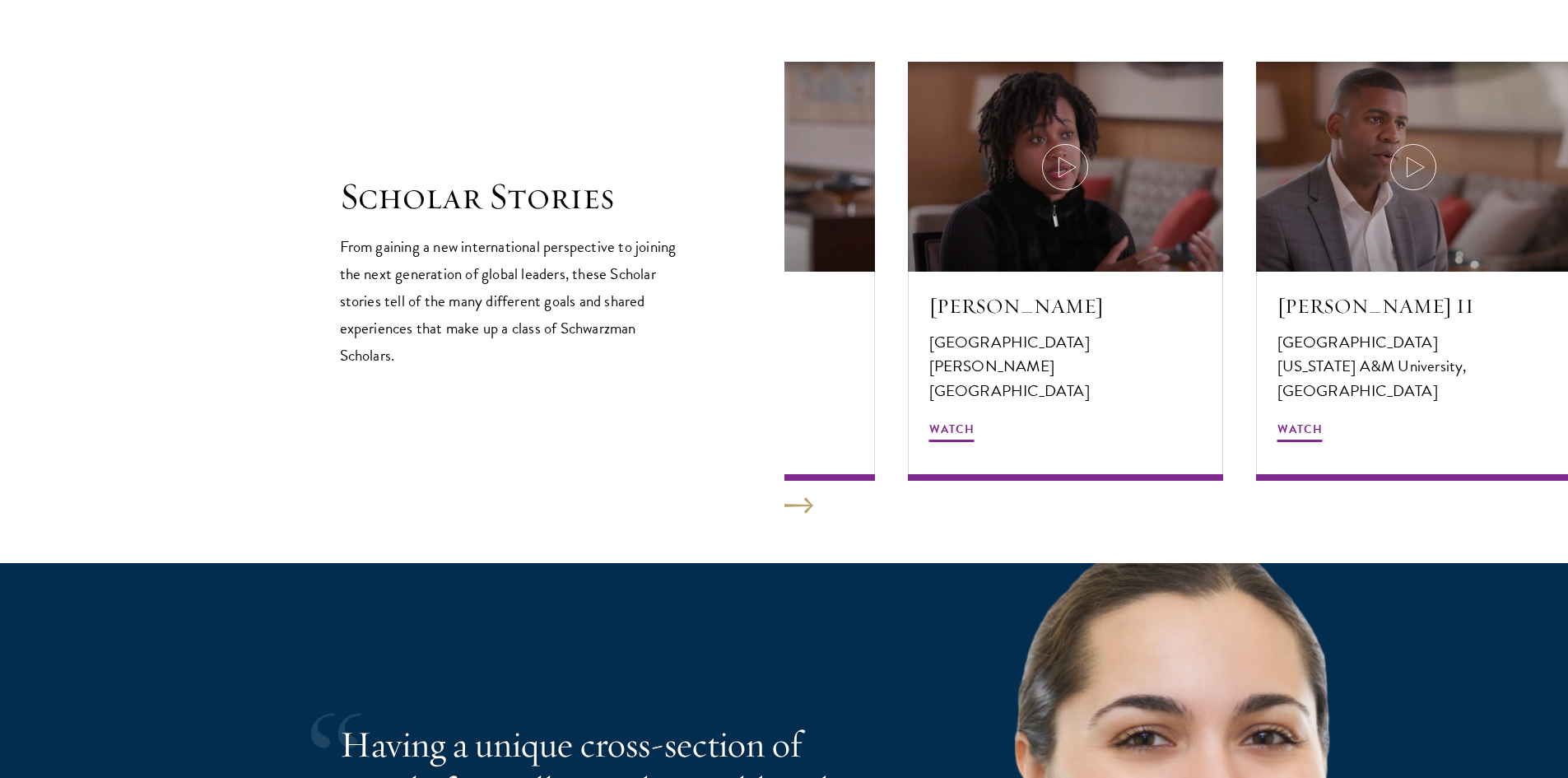
scroll to position [3293, 0]
